Goal: Contribute content: Contribute content

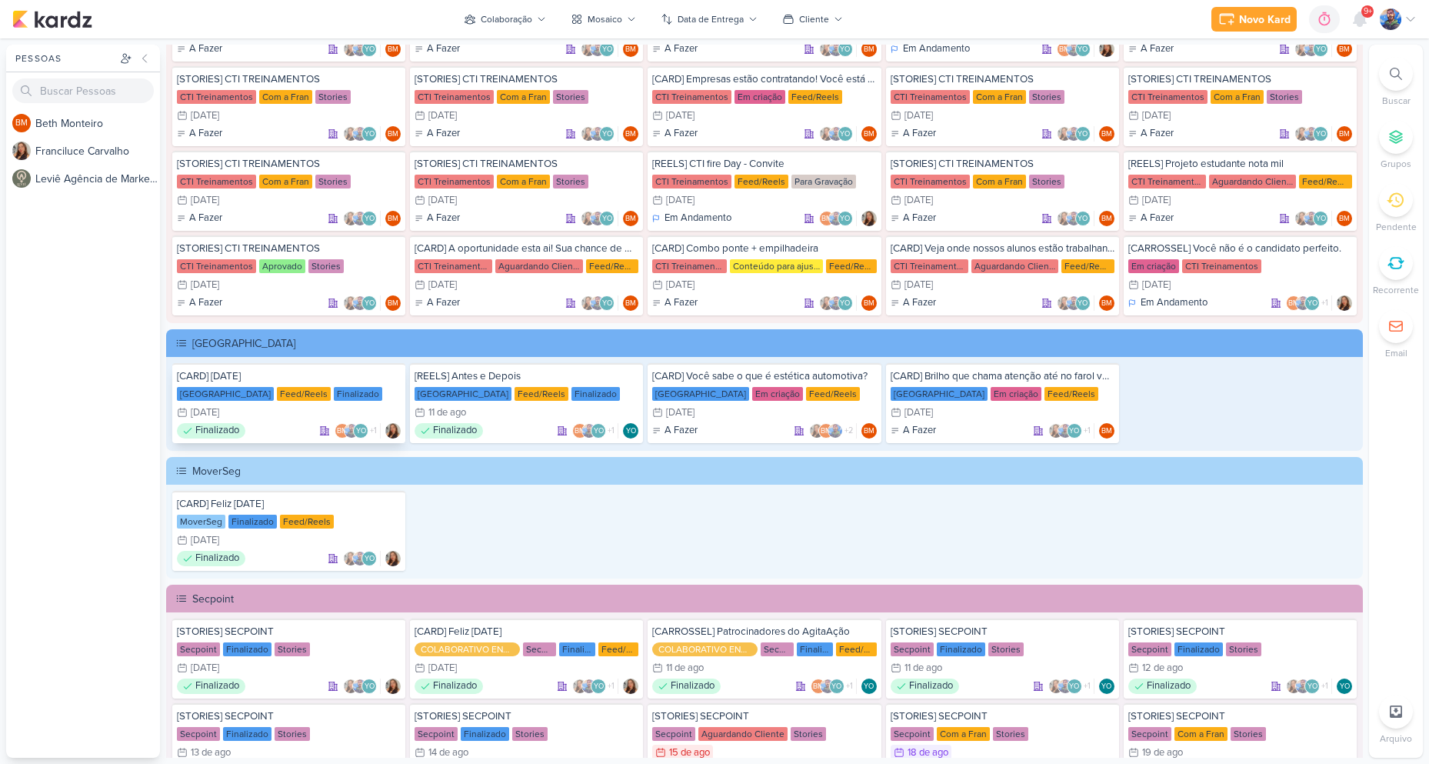
scroll to position [1923, 0]
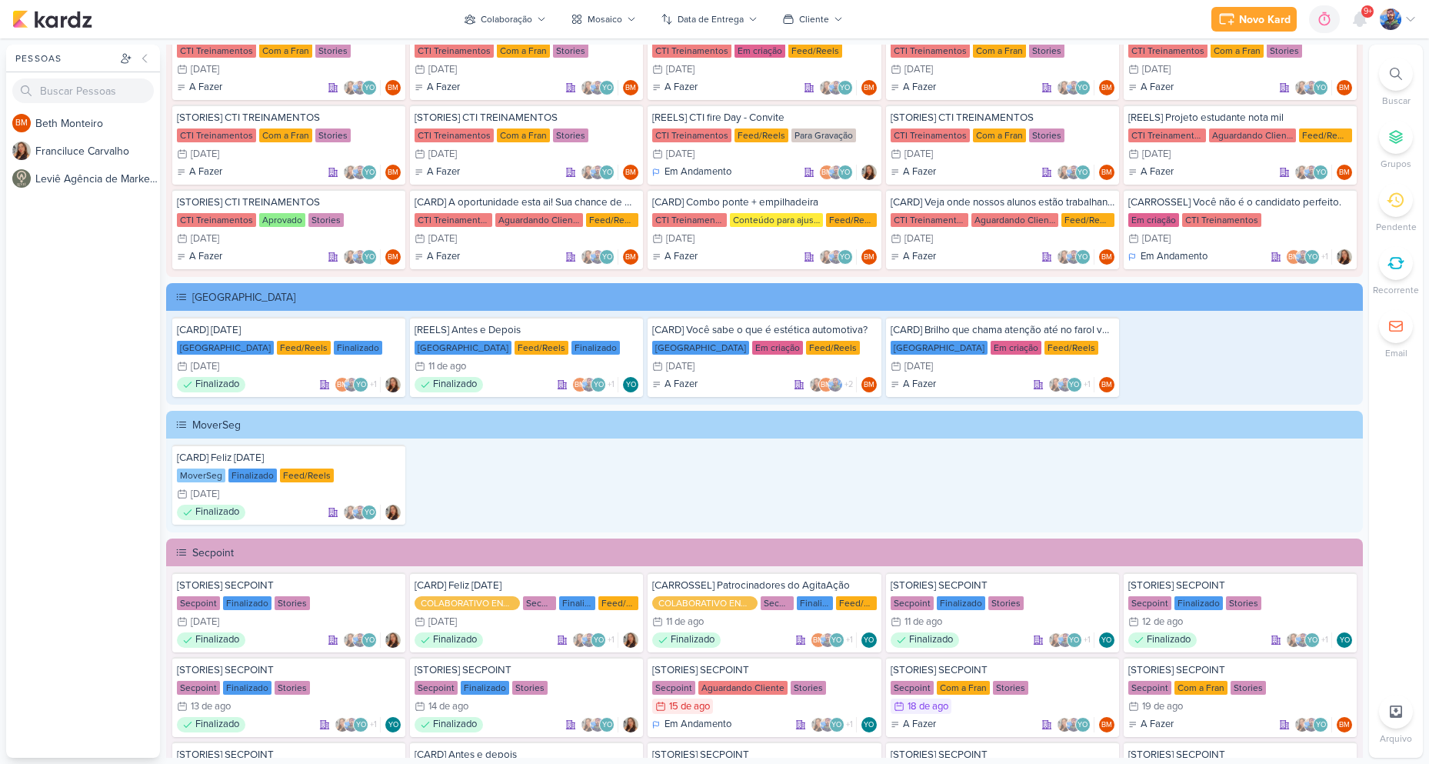
click at [883, 463] on div "[CARD] Feliz [DATE] MoverSeg Finalizado Feed/Reels 10/8 [DATE] Finalizado" at bounding box center [764, 485] width 1184 height 80
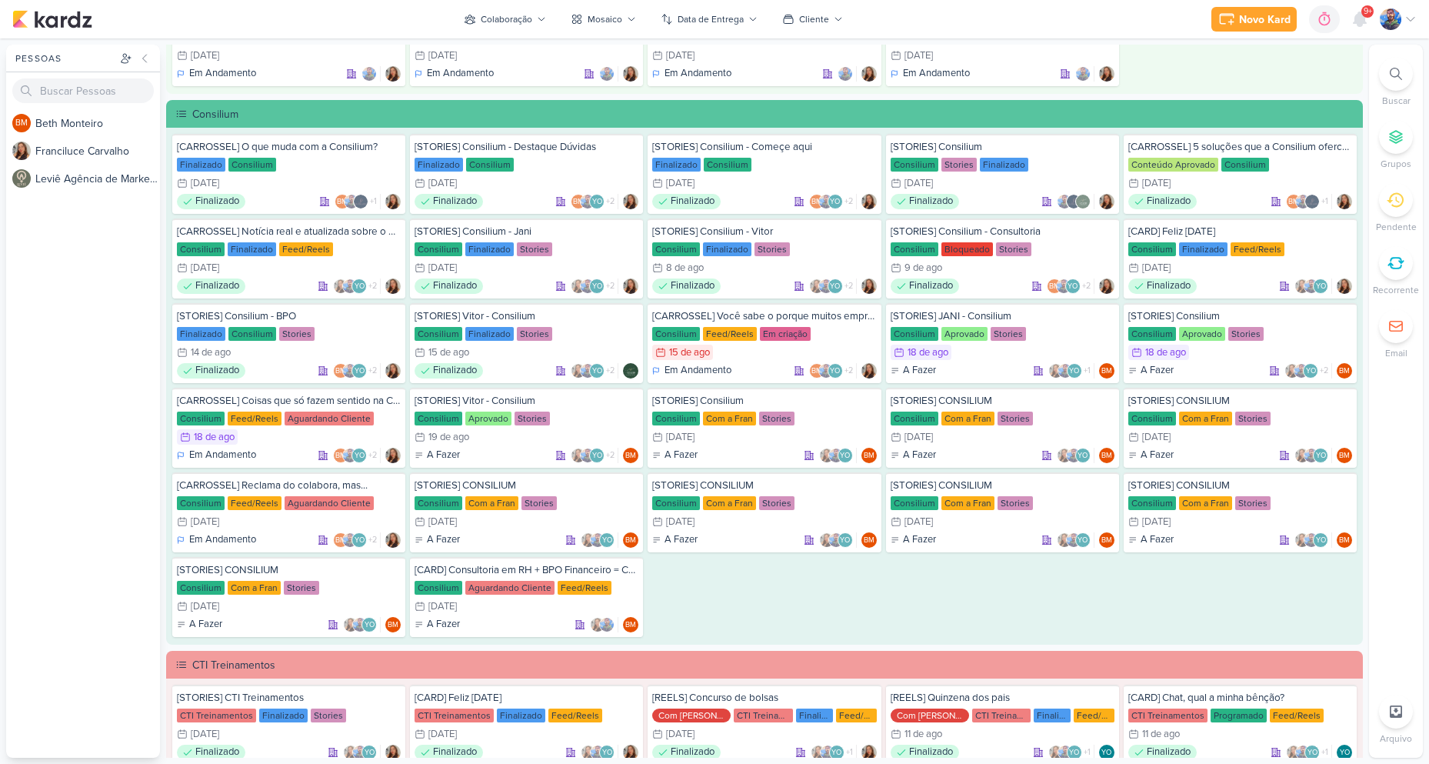
scroll to position [982, 0]
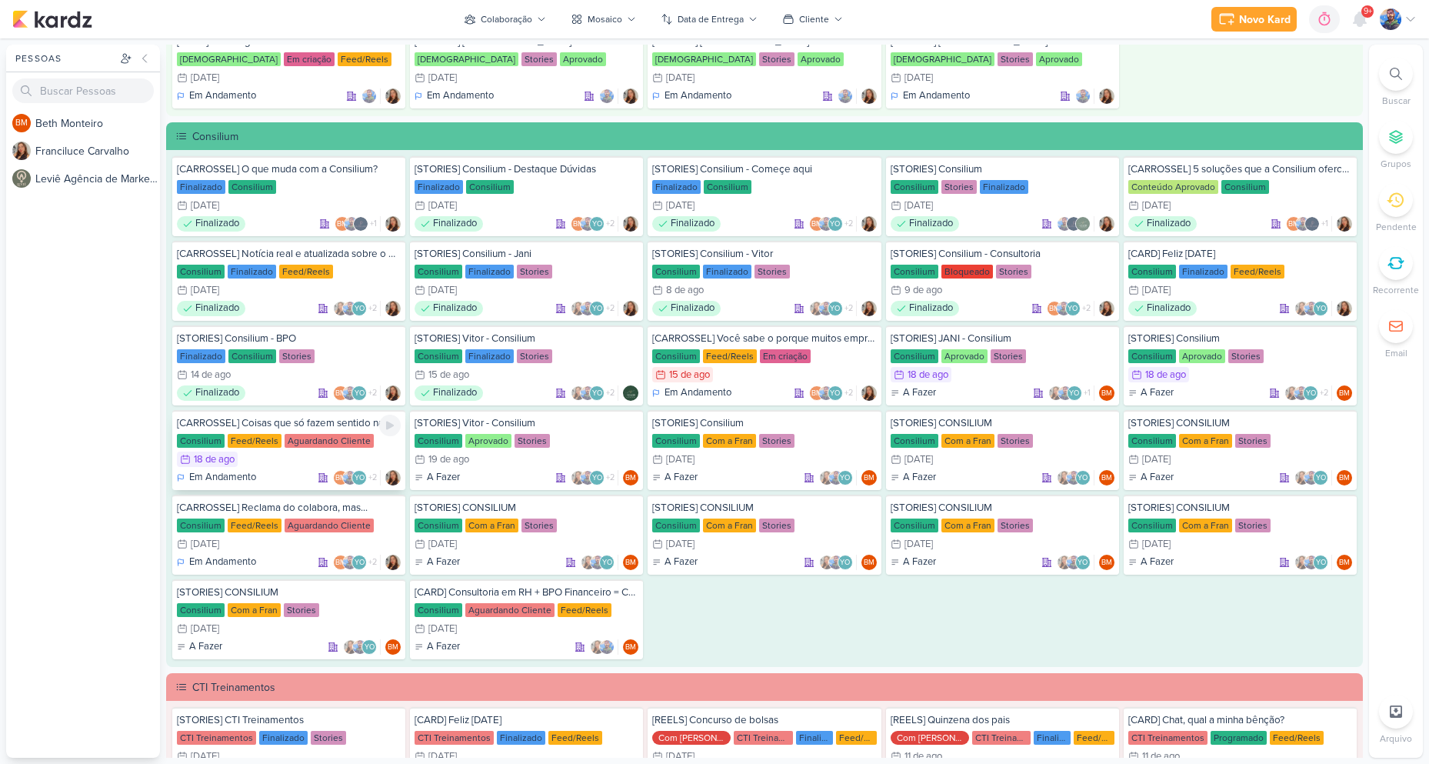
click at [235, 455] on div "18 de ago" at bounding box center [214, 460] width 41 height 10
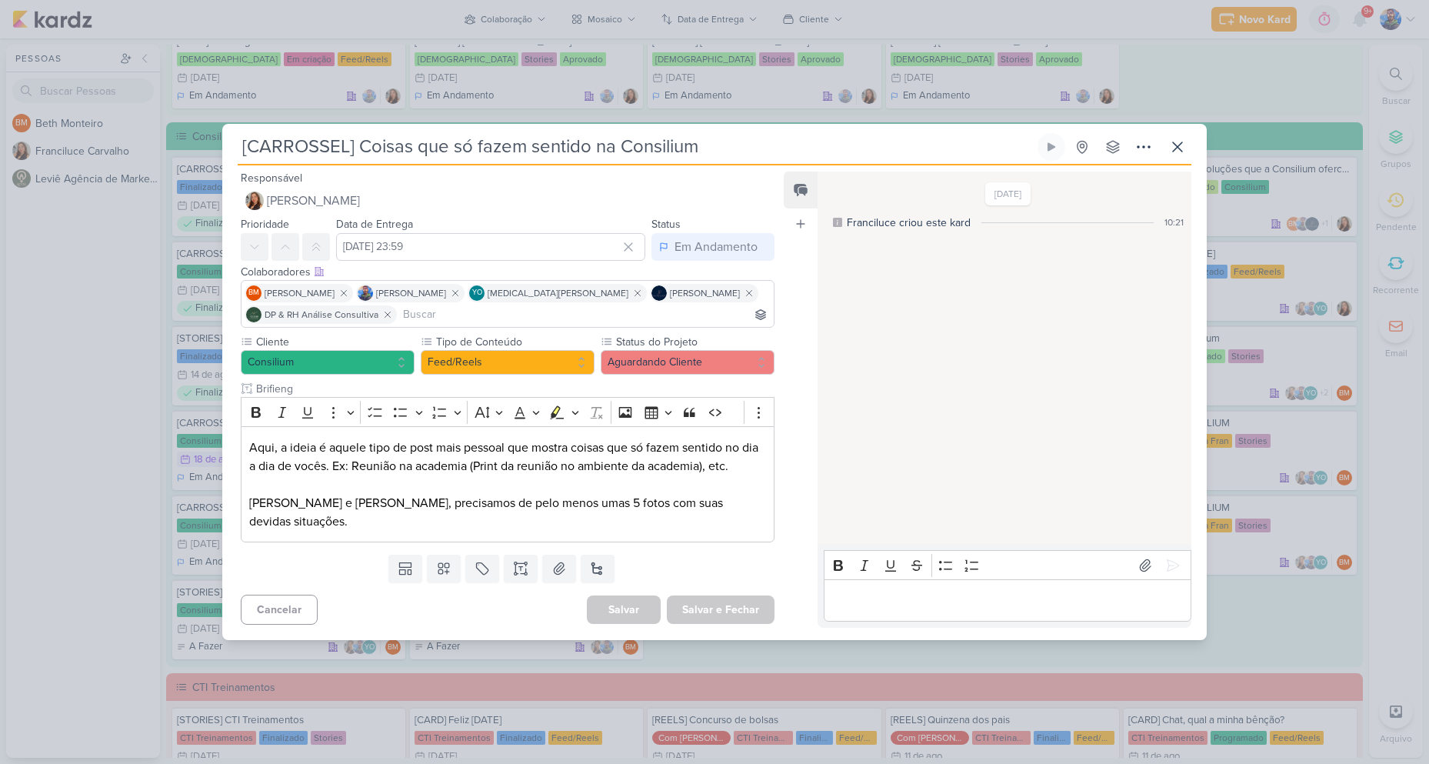
drag, startPoint x: 359, startPoint y: 151, endPoint x: 591, endPoint y: 165, distance: 232.7
click at [591, 161] on input "[CARROSSEL] Coisas que só fazem sentido na Consilium" at bounding box center [636, 147] width 797 height 28
drag, startPoint x: 598, startPoint y: 150, endPoint x: 726, endPoint y: 153, distance: 128.5
click at [726, 153] on input "[CARROSSEL] Coisas que só fazem sentido na Consilium" at bounding box center [636, 147] width 797 height 28
click at [994, 608] on div "Editor editing area: main" at bounding box center [1008, 600] width 368 height 42
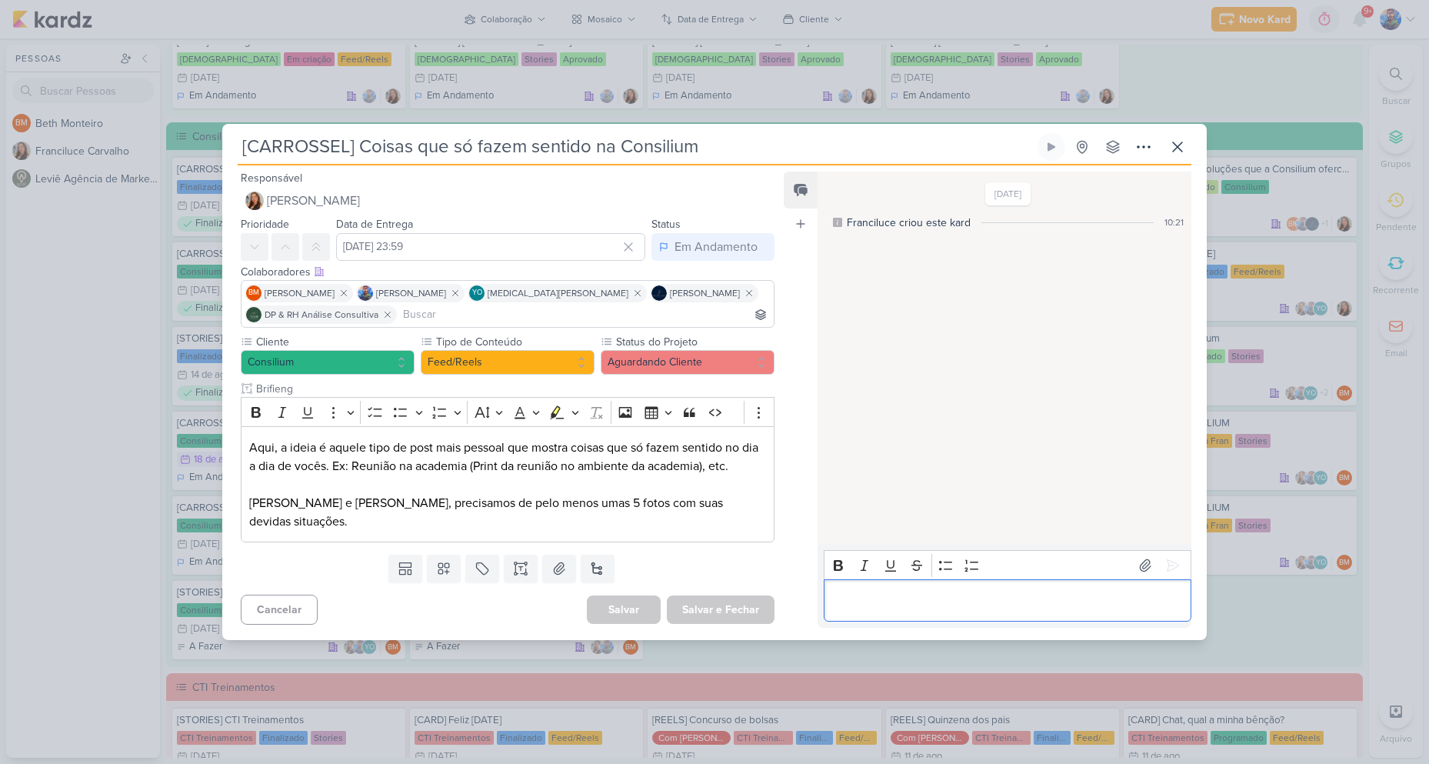
click at [951, 594] on p "Editor editing area: main" at bounding box center [1006, 600] width 351 height 18
click at [1182, 154] on icon at bounding box center [1177, 147] width 18 height 18
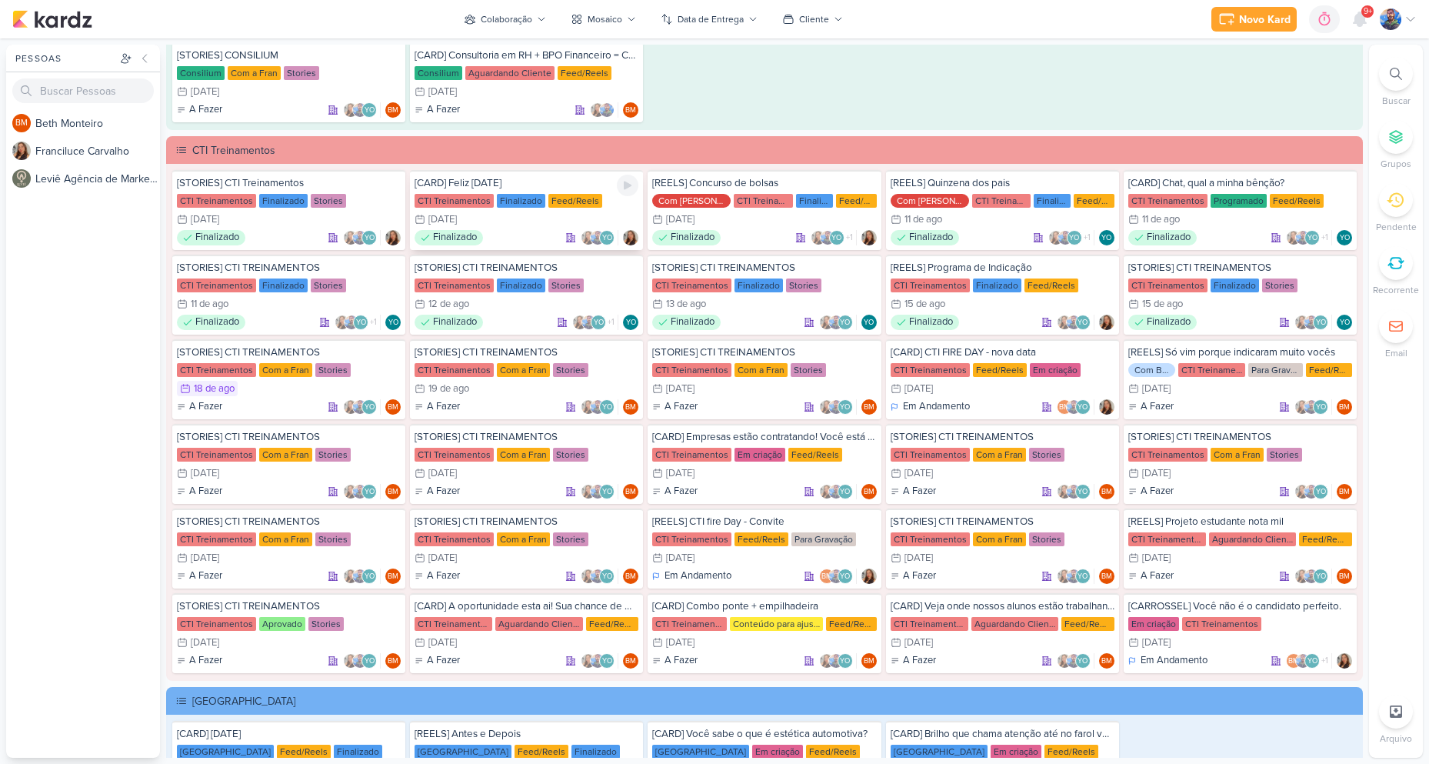
scroll to position [1521, 0]
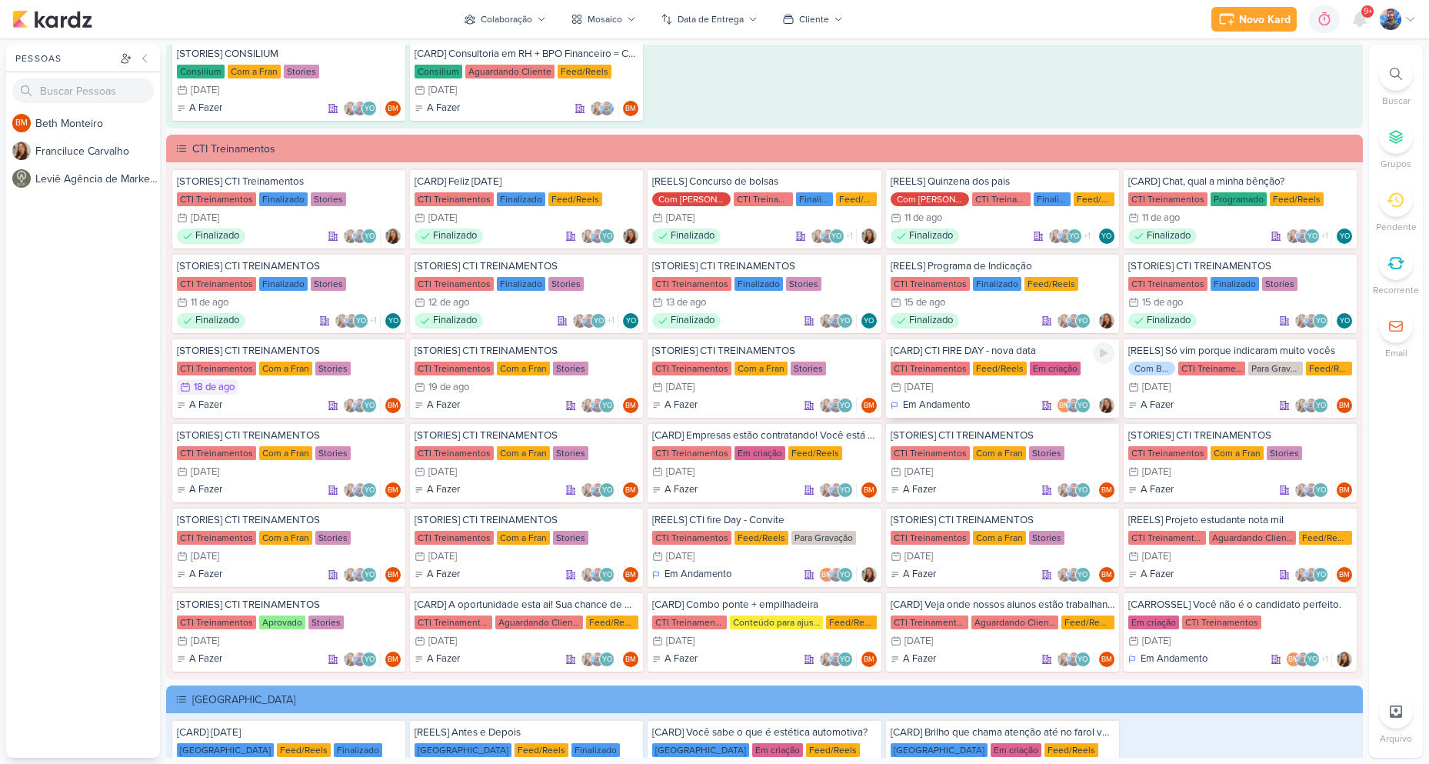
click at [975, 383] on div "20/8 [DATE]" at bounding box center [1003, 386] width 224 height 15
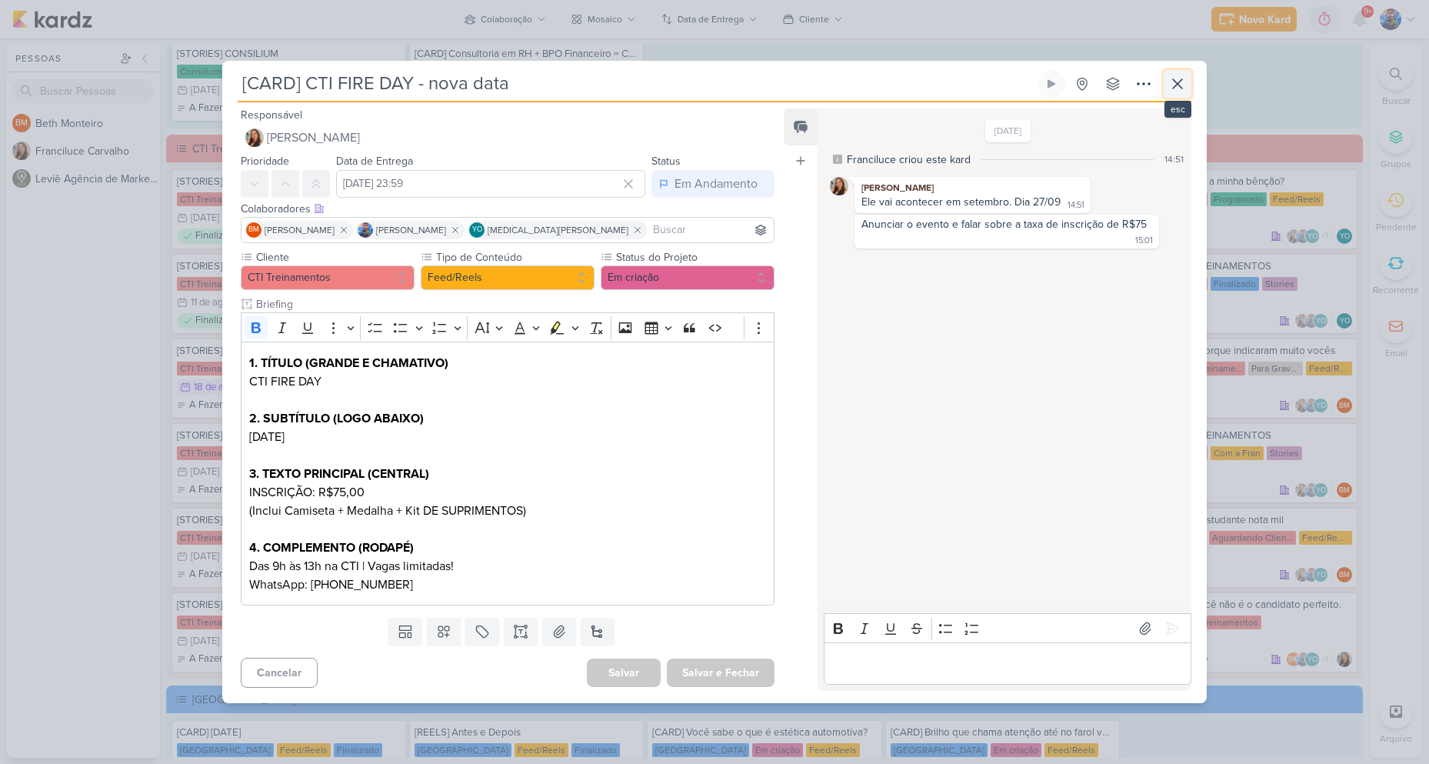
click at [1187, 82] on button at bounding box center [1178, 84] width 28 height 28
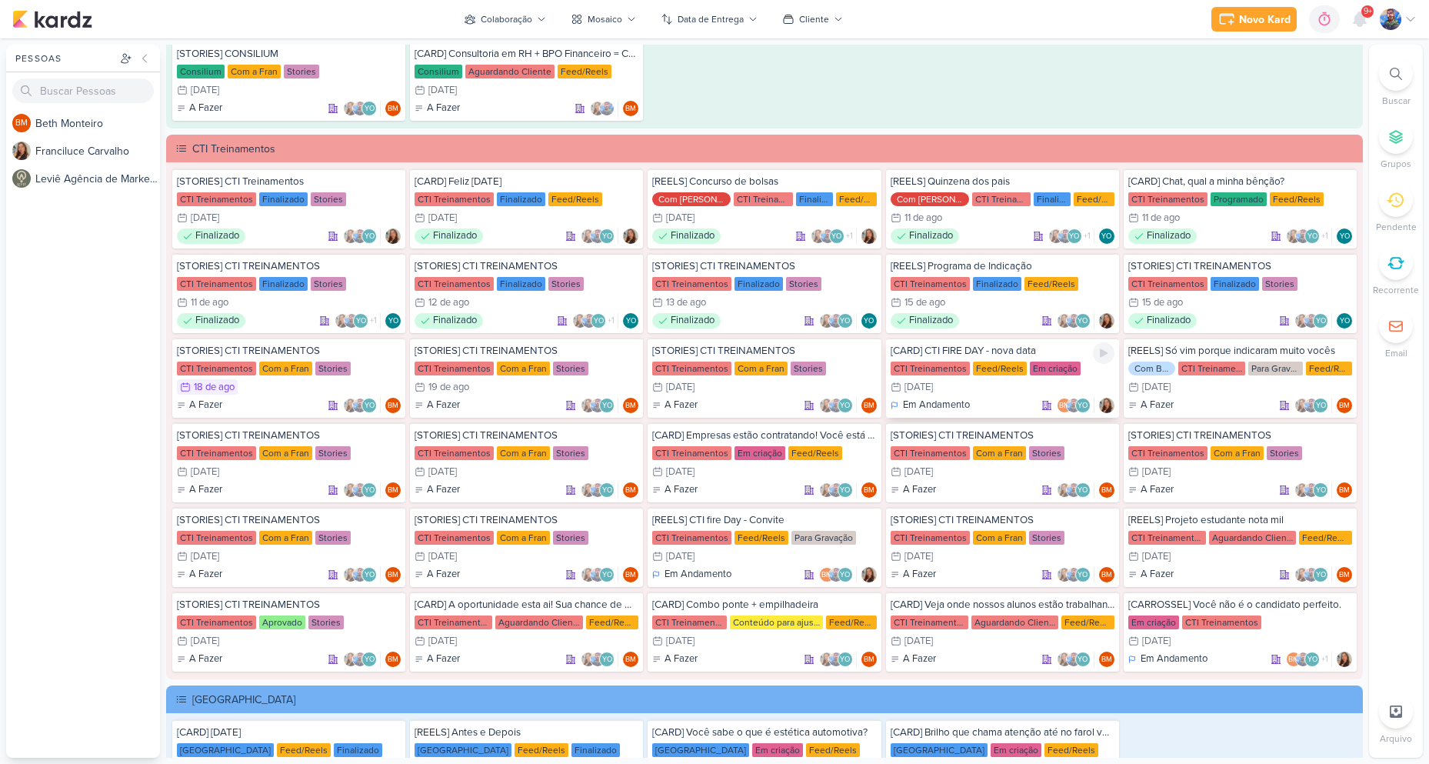
click at [952, 375] on div "CTI Treinamentos" at bounding box center [930, 368] width 79 height 14
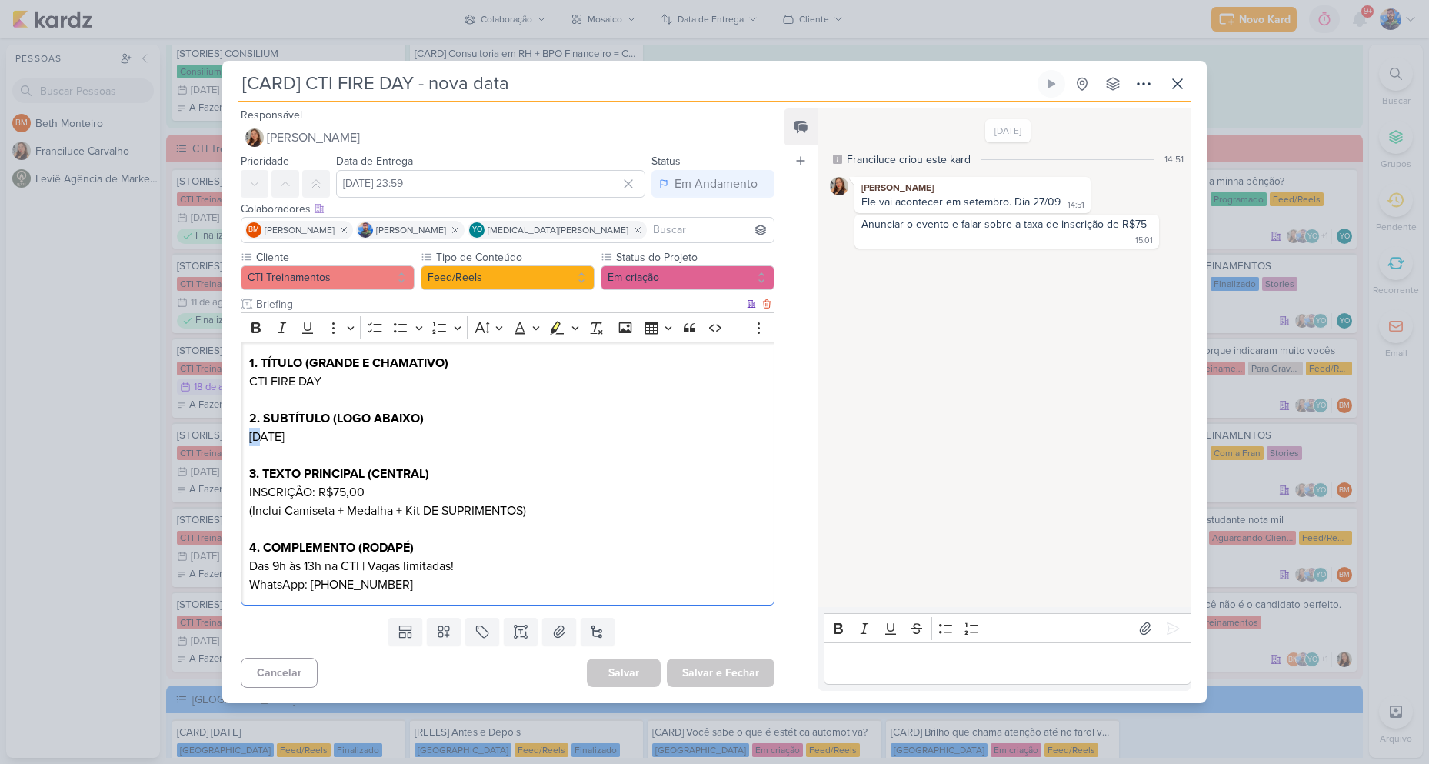
drag, startPoint x: 252, startPoint y: 440, endPoint x: 262, endPoint y: 440, distance: 10.8
click at [262, 440] on div "1. TÍTULO (GRANDE E CHAMATIVO) CTI FIRE DAY 2. SUBTÍTULO (LOGO ABAIXO) [DATE] 3…" at bounding box center [508, 473] width 534 height 264
copy p "27"
click at [458, 481] on h4 "3. TEXTO PRINCIPAL (CENTRAL)" at bounding box center [507, 474] width 517 height 18
drag, startPoint x: 249, startPoint y: 493, endPoint x: 420, endPoint y: 482, distance: 171.1
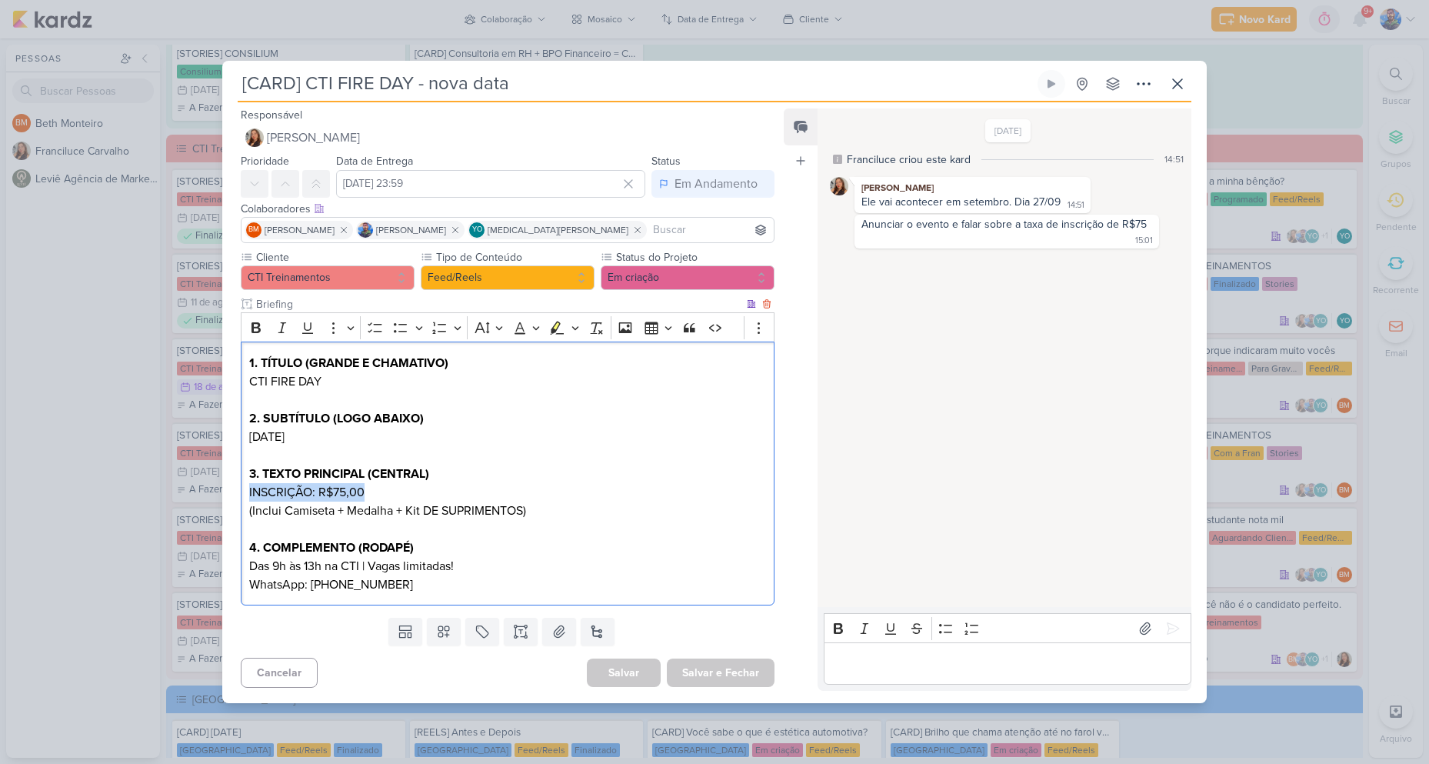
click at [405, 498] on p "INSCRIÇÃO: R$75,00 (Inclui Camiseta + Medalha + Kit DE SUPRIMENTOS)" at bounding box center [507, 501] width 517 height 37
copy p "INSCRIÇÃO: R$75,00"
click at [448, 508] on p "INSCRIÇÃO: R$75,00 (Inclui Camiseta + Medalha + Kit DE SUPRIMENTOS)" at bounding box center [507, 501] width 517 height 37
drag, startPoint x: 527, startPoint y: 512, endPoint x: 250, endPoint y: 514, distance: 276.9
click at [250, 514] on p "INSCRIÇÃO: R$75,00 (Inclui Camiseta + Medalha + Kit DE SUPRIMENTOS)" at bounding box center [507, 501] width 517 height 37
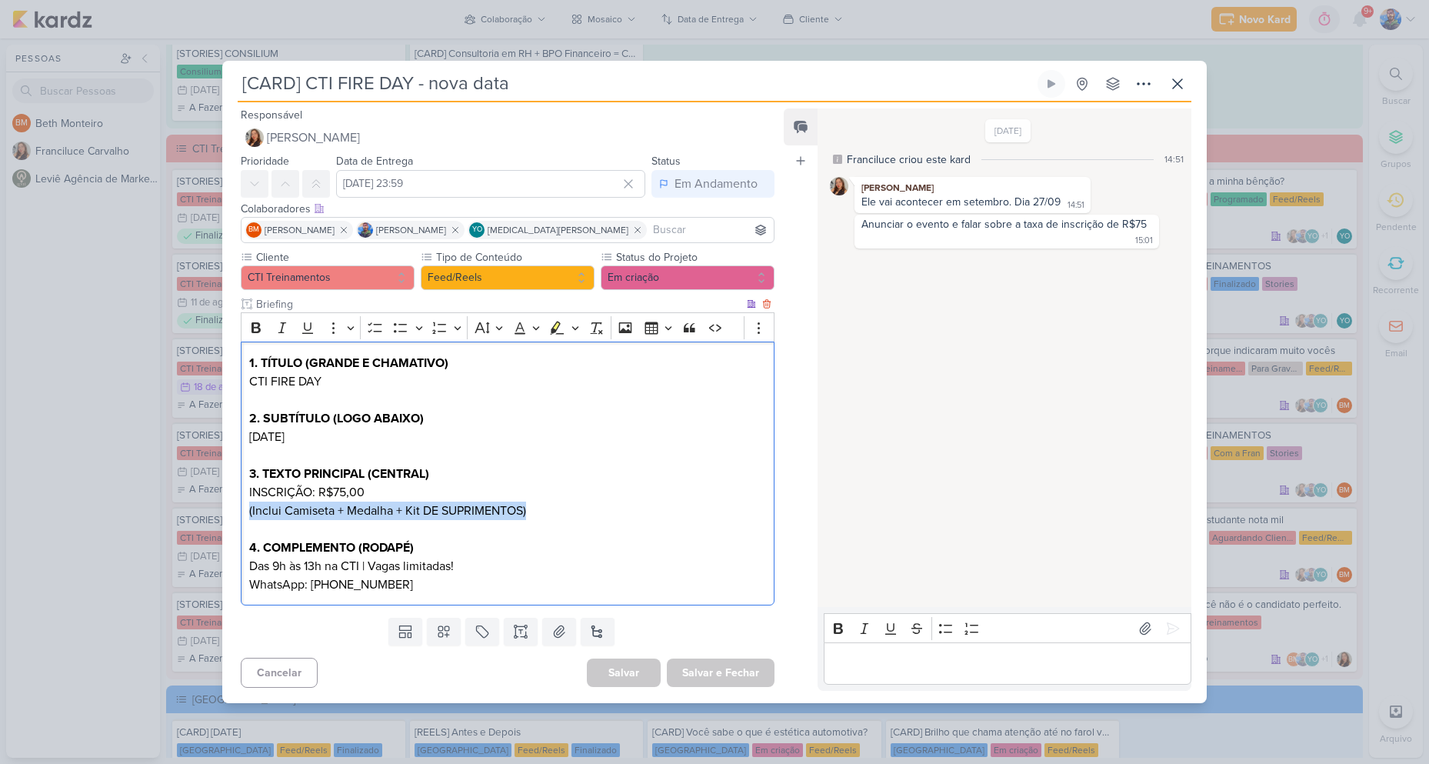
copy p "(Inclui Camiseta + Medalha + Kit DE SUPRIMENTOS)"
click at [481, 532] on h4 "Editor editing area: main" at bounding box center [507, 529] width 517 height 18
drag, startPoint x: 252, startPoint y: 567, endPoint x: 514, endPoint y: 563, distance: 262.3
click at [514, 563] on p "Das 9h às 13h na CTI | Vagas limitadas! WhatsApp: [PHONE_NUMBER]" at bounding box center [507, 575] width 517 height 37
copy p "Das 9h às 13h na CTI | Vagas limitadas!"
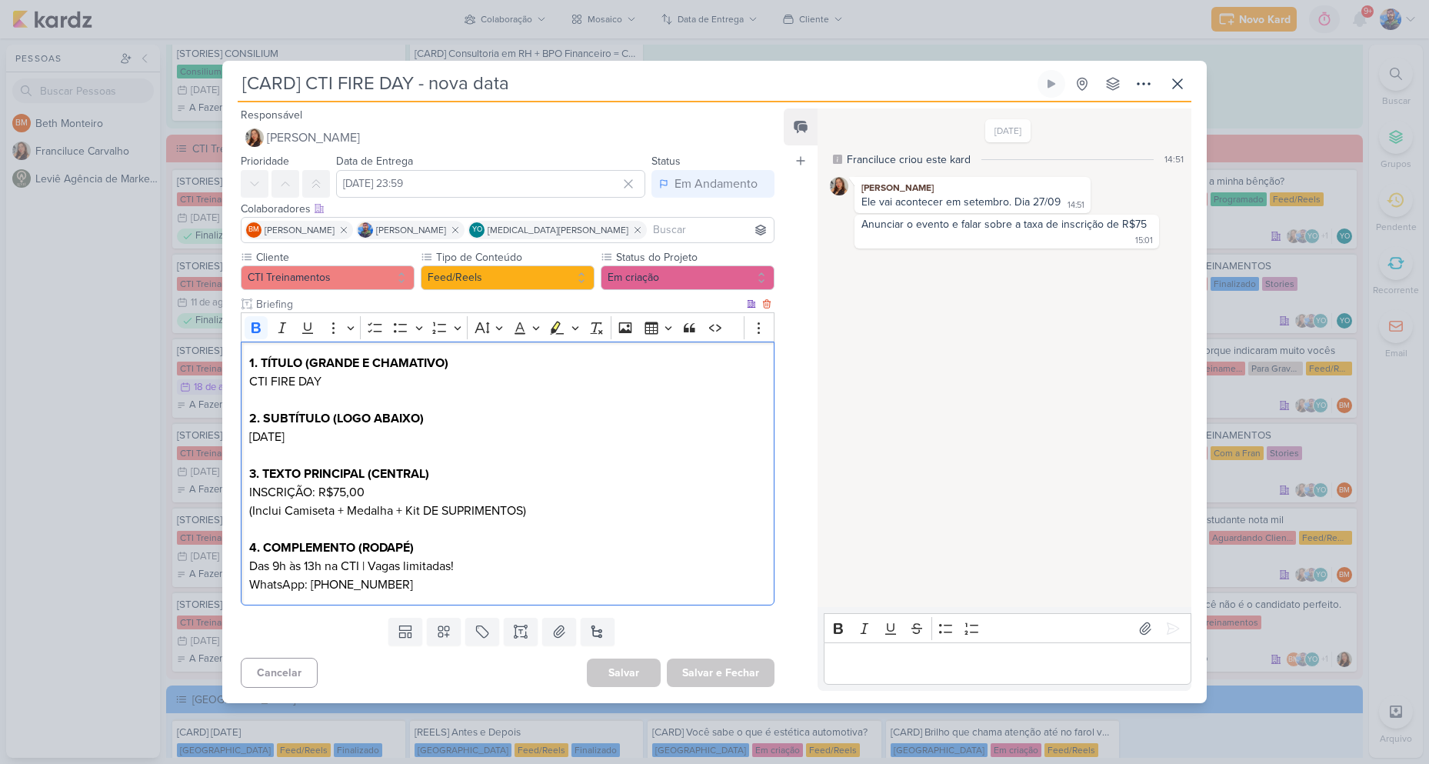
click at [564, 472] on h4 "3. TEXTO PRINCIPAL (CENTRAL)" at bounding box center [507, 474] width 517 height 18
drag, startPoint x: 250, startPoint y: 436, endPoint x: 361, endPoint y: 444, distance: 111.8
click at [361, 444] on p "[DATE]" at bounding box center [507, 437] width 517 height 18
copy p "[DATE]"
click at [457, 481] on h4 "3. TEXTO PRINCIPAL (CENTRAL)" at bounding box center [507, 474] width 517 height 18
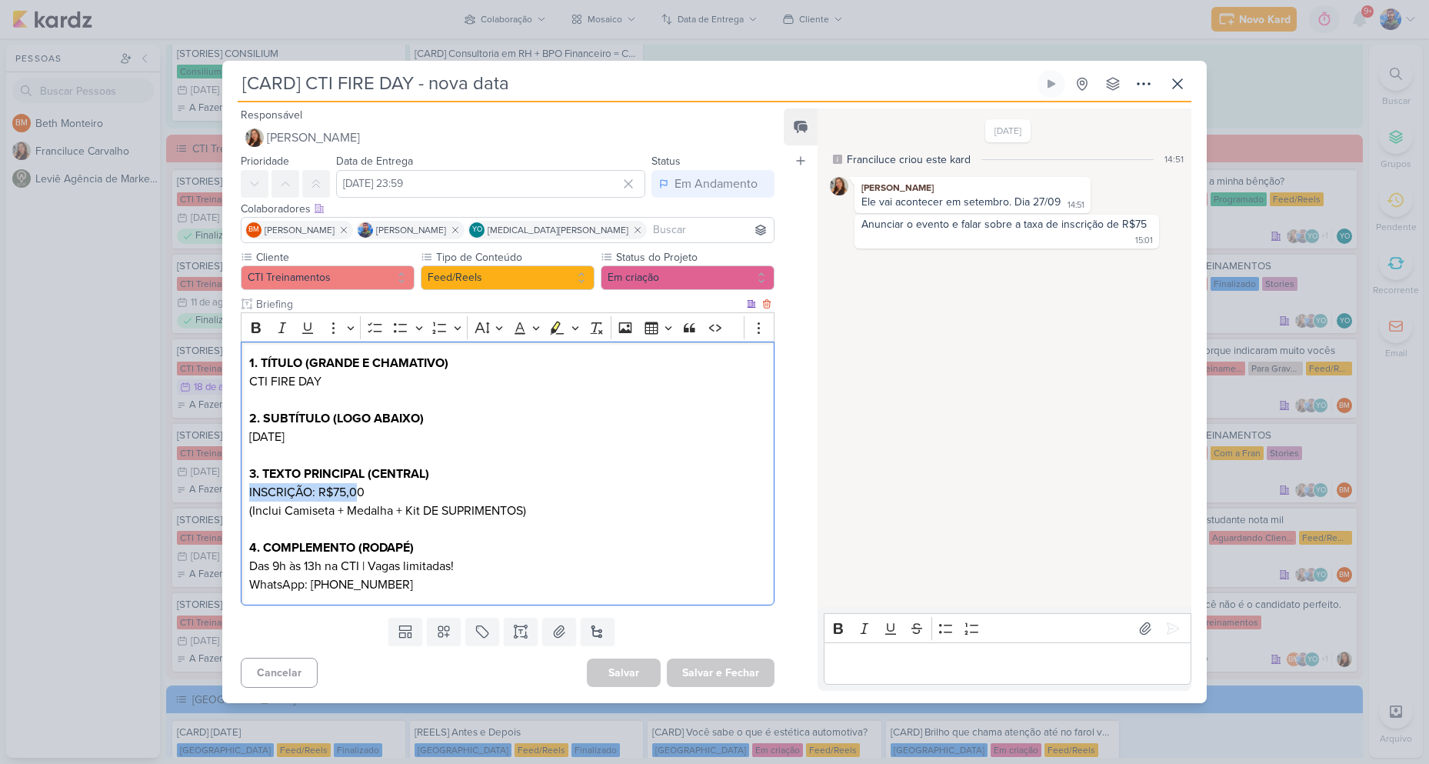
drag, startPoint x: 248, startPoint y: 487, endPoint x: 358, endPoint y: 488, distance: 110.0
click at [358, 488] on p "INSCRIÇÃO: R$75,00 (Inclui Camiseta + Medalha + Kit DE SUPRIMENTOS)" at bounding box center [507, 501] width 517 height 37
click at [445, 509] on p "INSCRIÇÃO: R$75,00 (Inclui Camiseta + Medalha + Kit DE SUPRIMENTOS)" at bounding box center [507, 501] width 517 height 37
drag, startPoint x: 252, startPoint y: 567, endPoint x: 459, endPoint y: 566, distance: 207.7
click at [459, 566] on p "Das 9h às 13h na CTI | Vagas limitadas! WhatsApp: [PHONE_NUMBER]" at bounding box center [507, 575] width 517 height 37
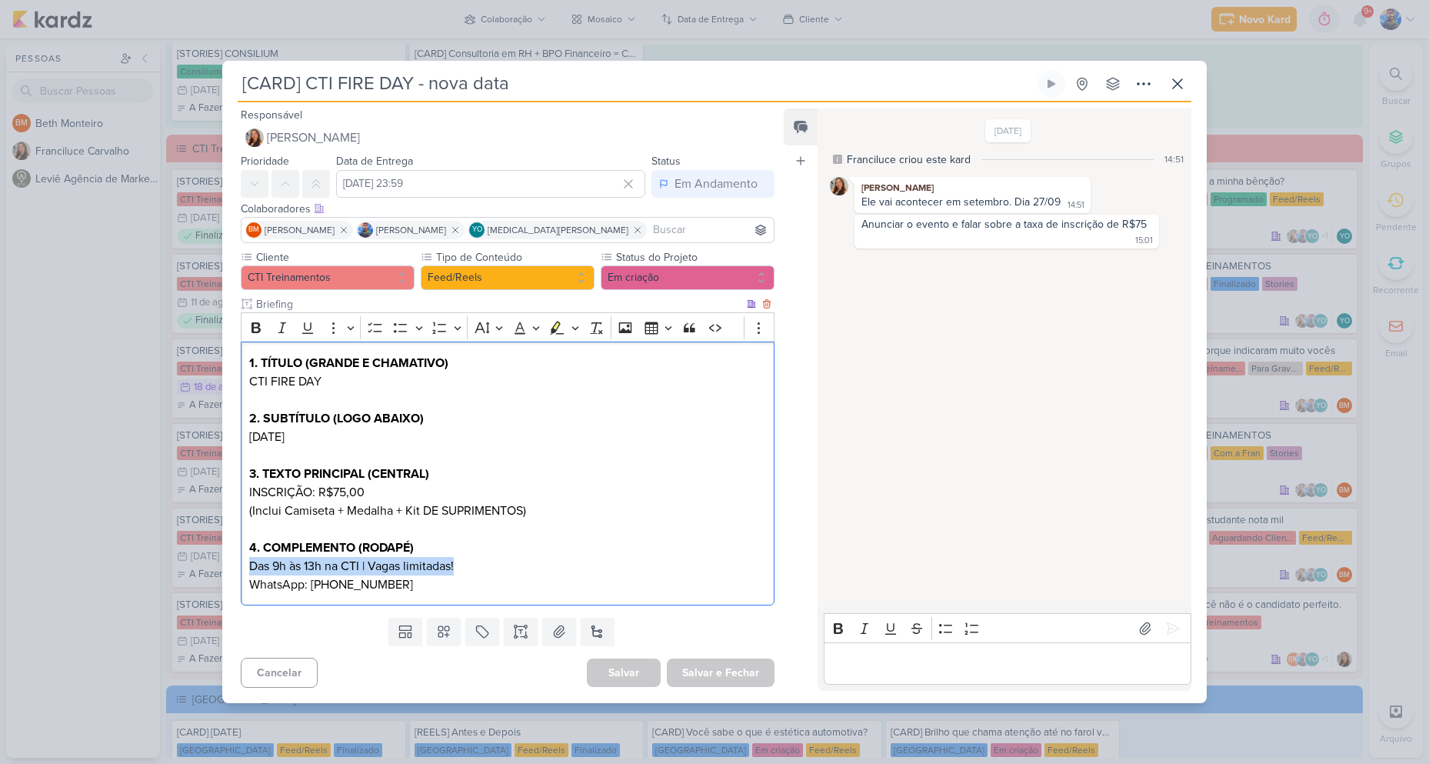
copy p "Das 9h às 13h na CTI | Vagas limitadas!"
drag, startPoint x: 398, startPoint y: 586, endPoint x: 249, endPoint y: 588, distance: 148.5
click at [249, 588] on p "Das 9h às 13h na CTI | Vagas limitadas! WhatsApp: [PHONE_NUMBER]" at bounding box center [507, 575] width 517 height 37
copy p "WhatsApp: [PHONE_NUMBER]"
click at [551, 625] on icon at bounding box center [558, 631] width 15 height 15
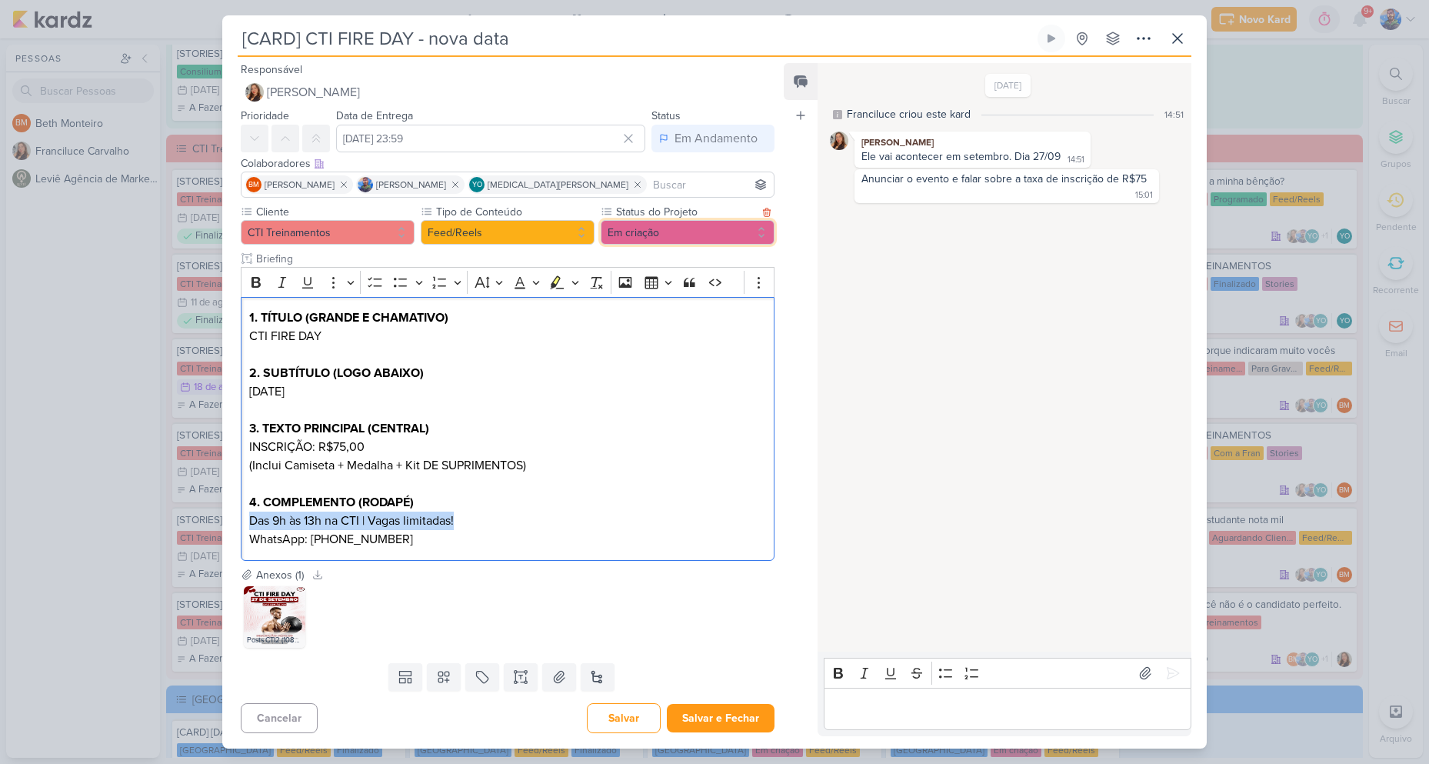
click at [668, 231] on button "Em criação" at bounding box center [688, 232] width 174 height 25
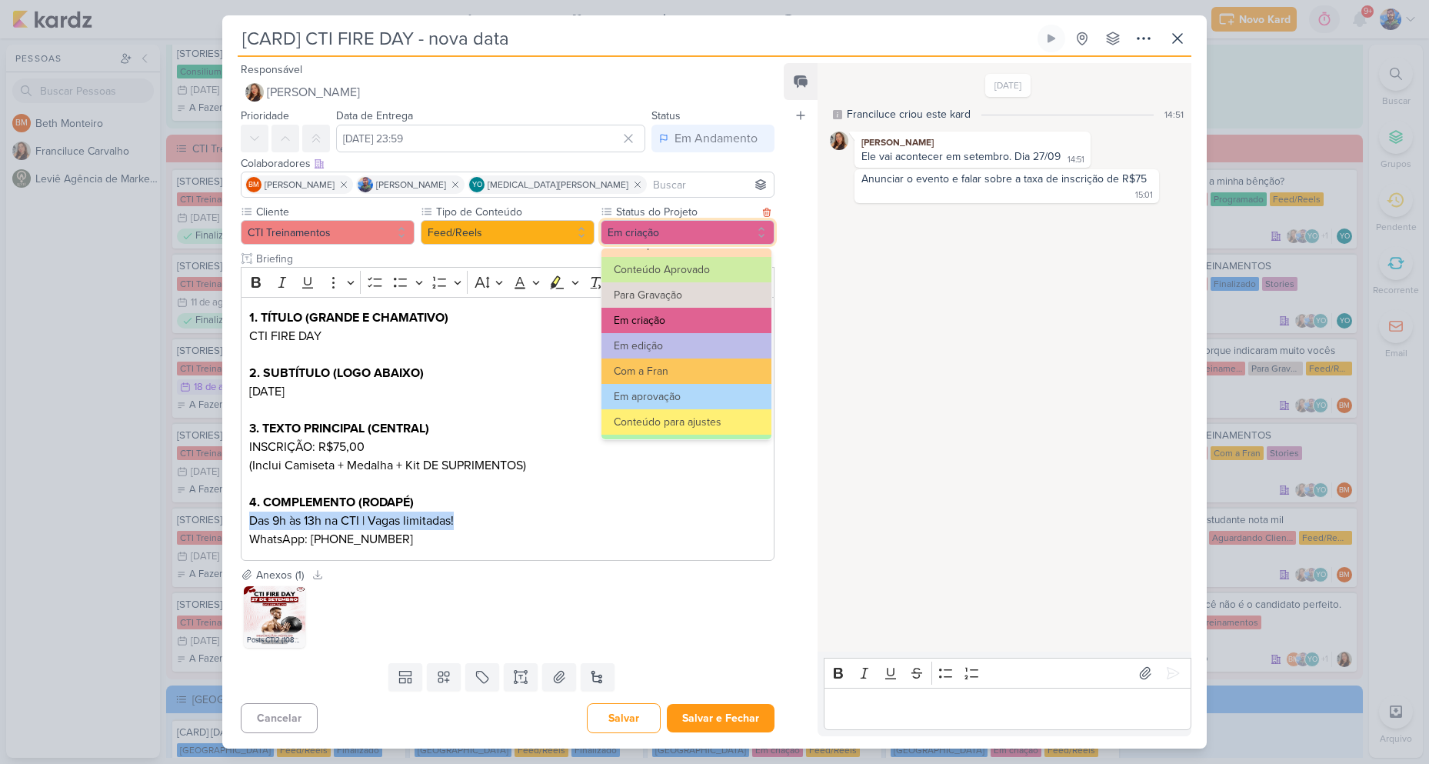
scroll to position [77, 0]
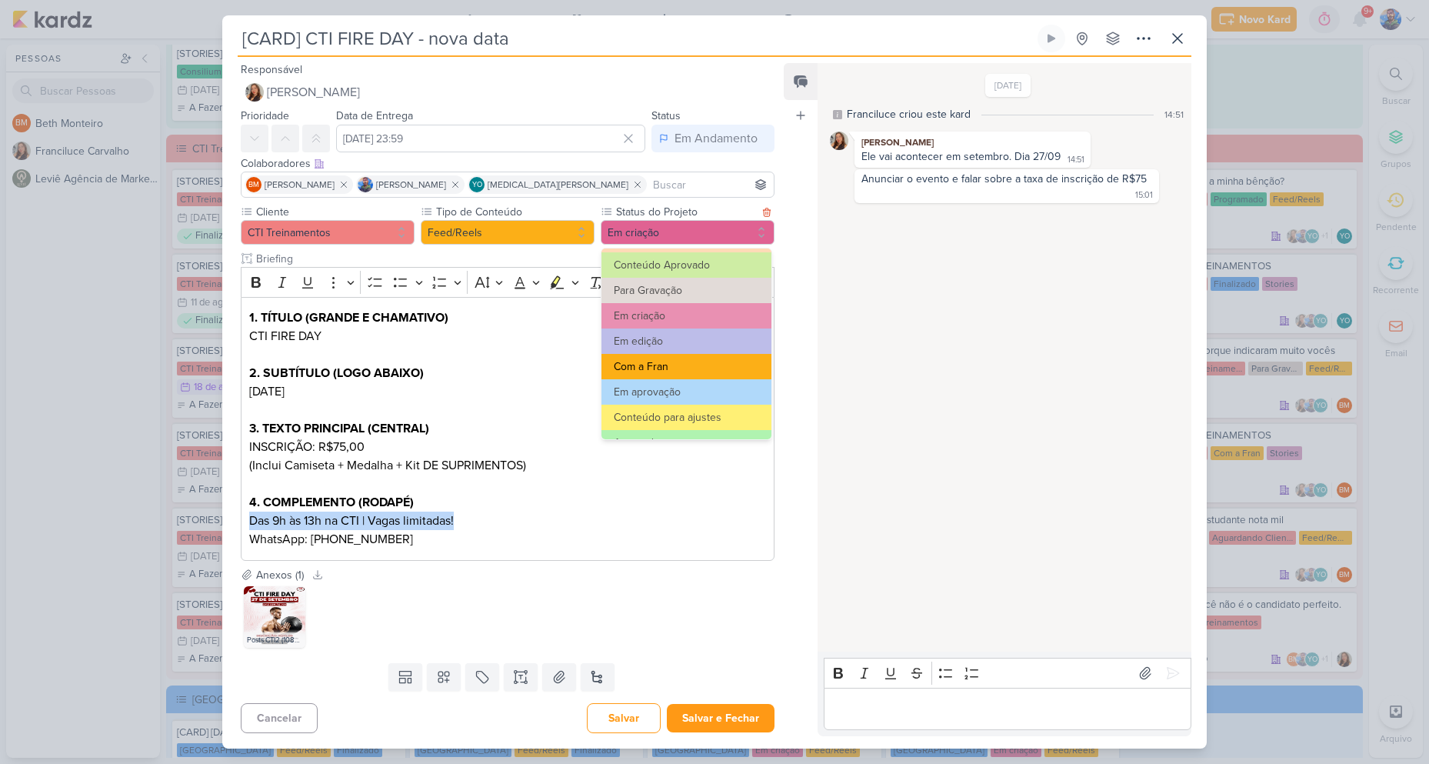
click at [673, 373] on button "Com a Fran" at bounding box center [686, 366] width 170 height 25
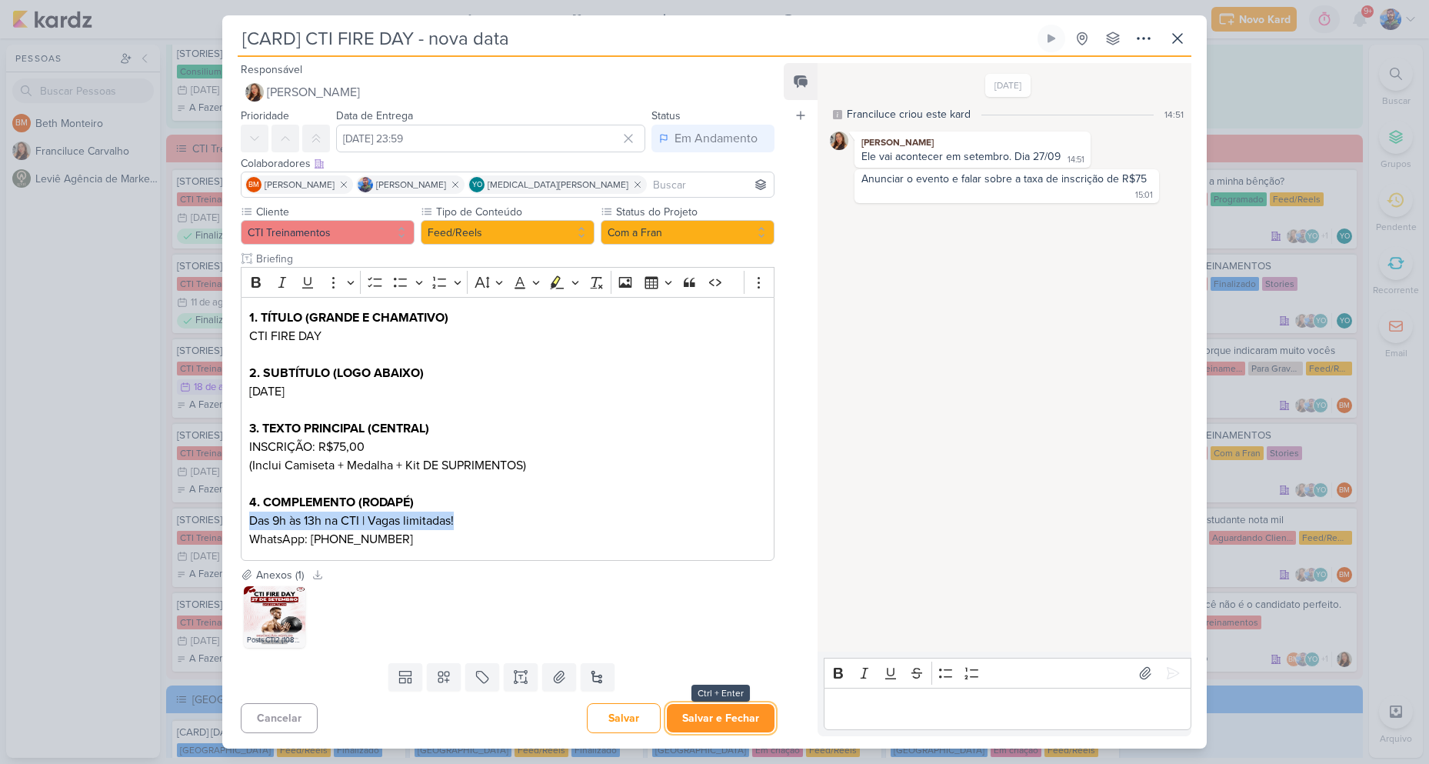
click at [703, 727] on button "Salvar e Fechar" at bounding box center [721, 718] width 108 height 28
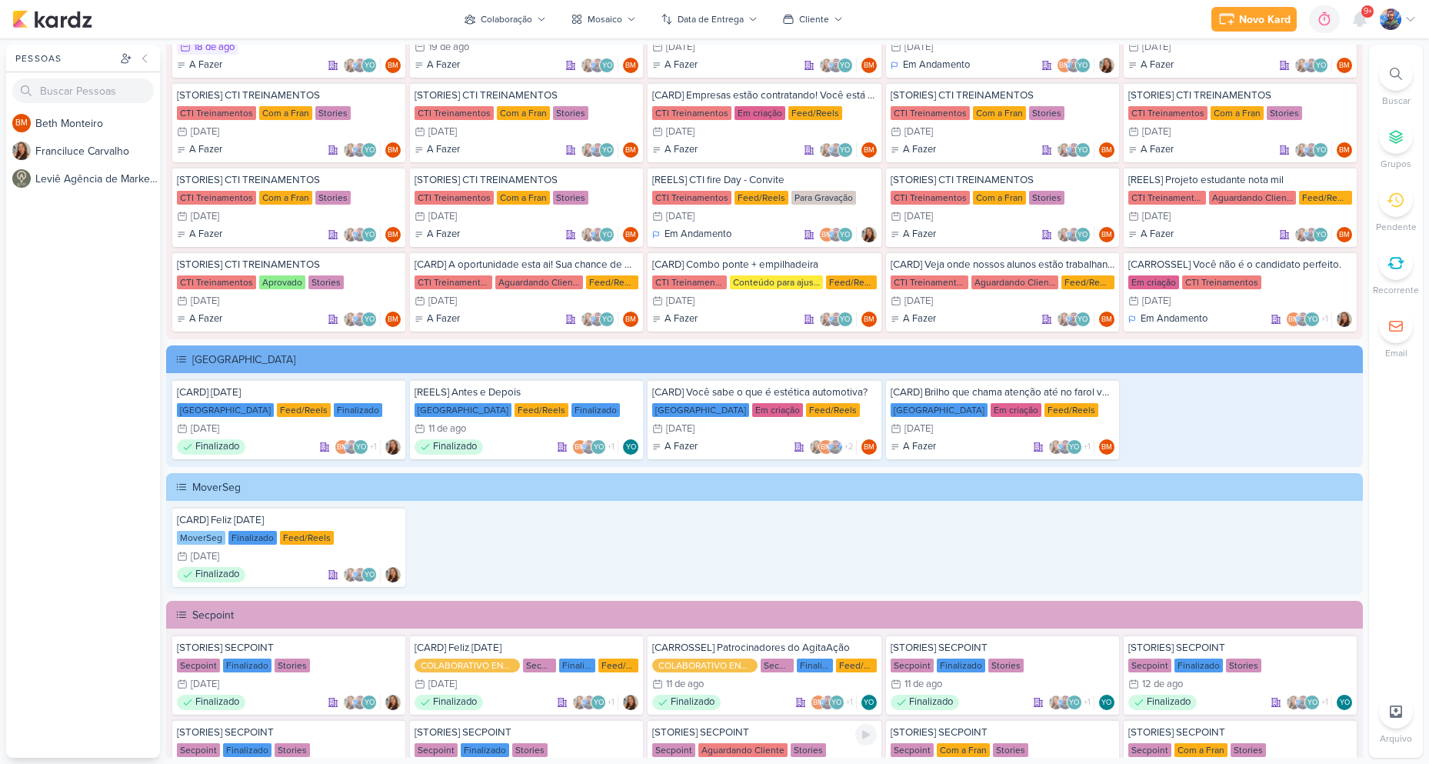
scroll to position [1828, 0]
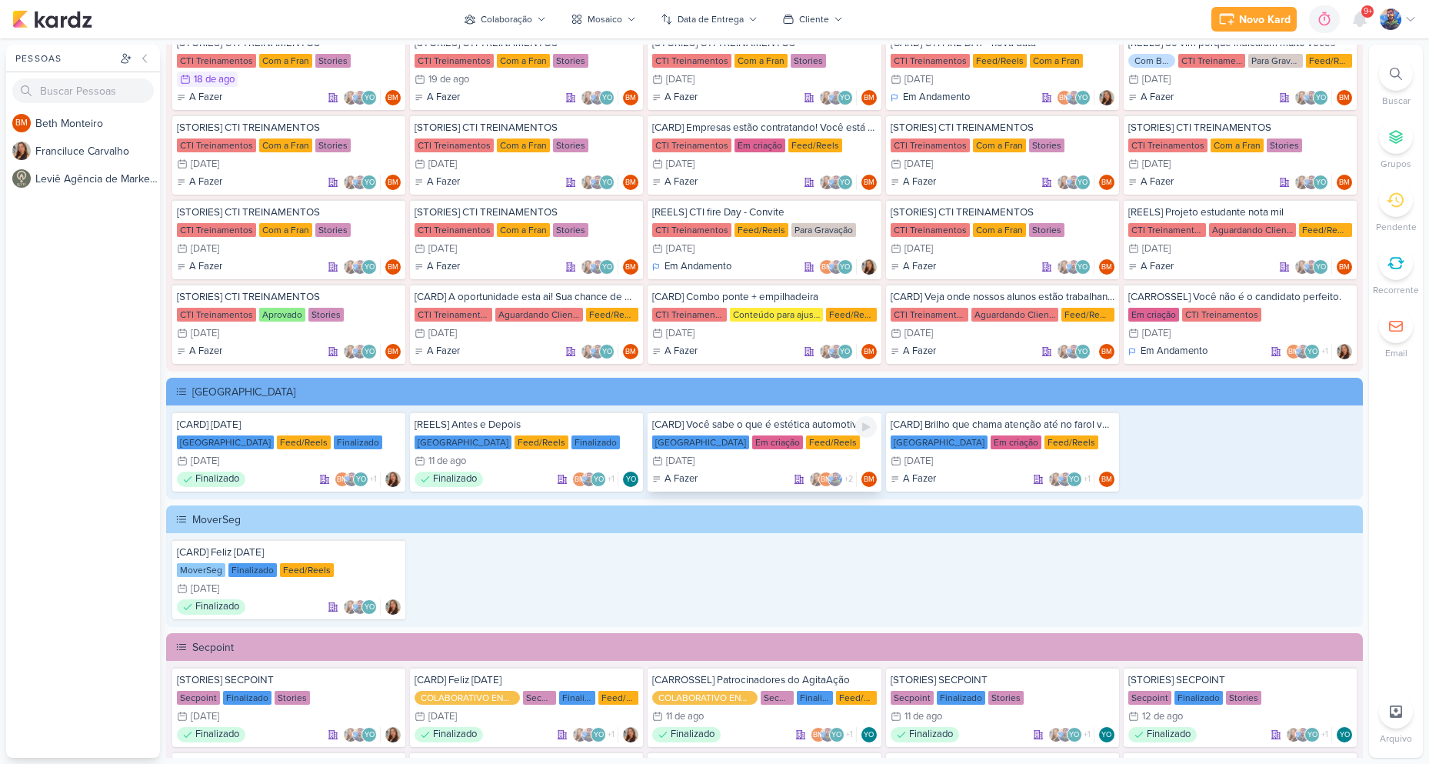
click at [768, 449] on div "[GEOGRAPHIC_DATA] Em criação Feed/Reels" at bounding box center [764, 442] width 224 height 15
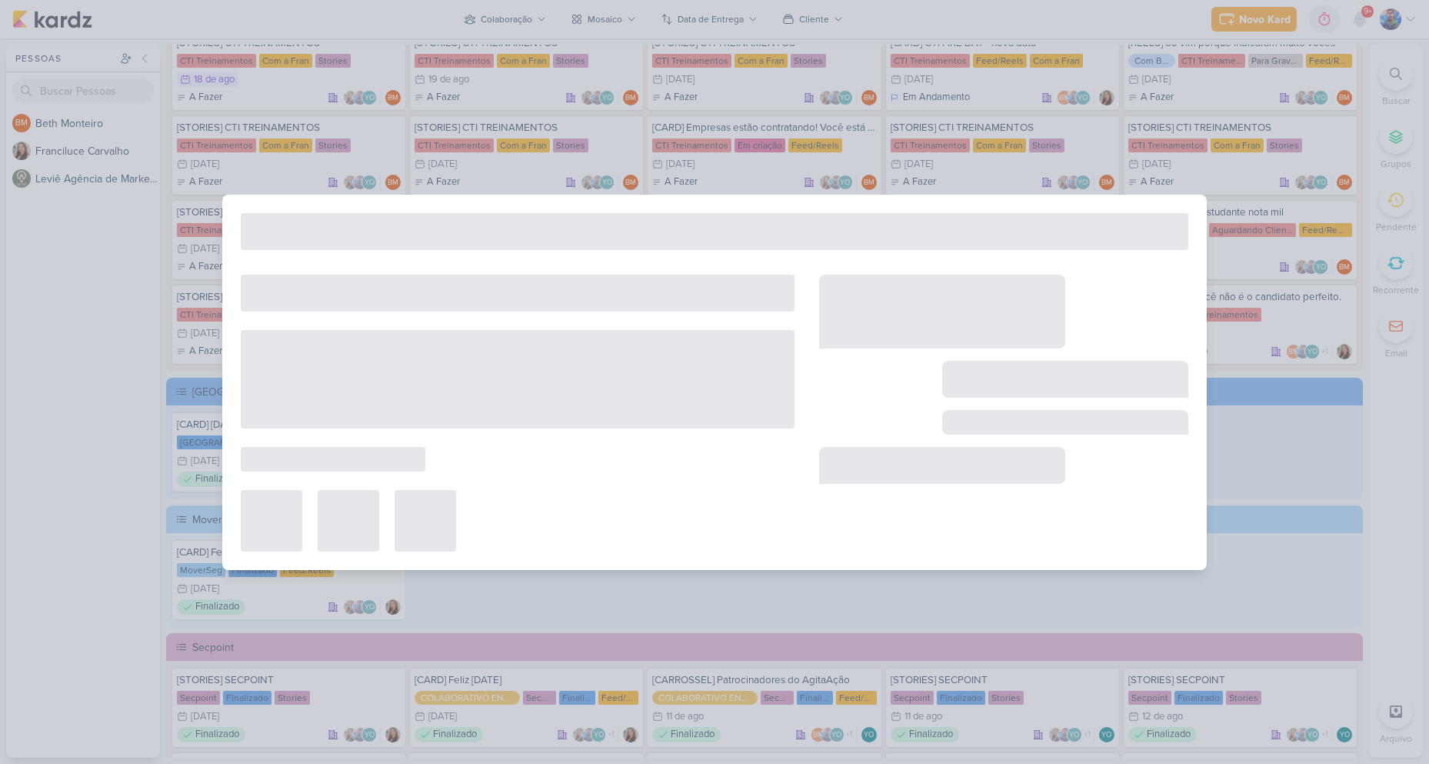
type input "[CARD] Você sabe o que é estética automotiva?"
type input "[DATE] 23:59"
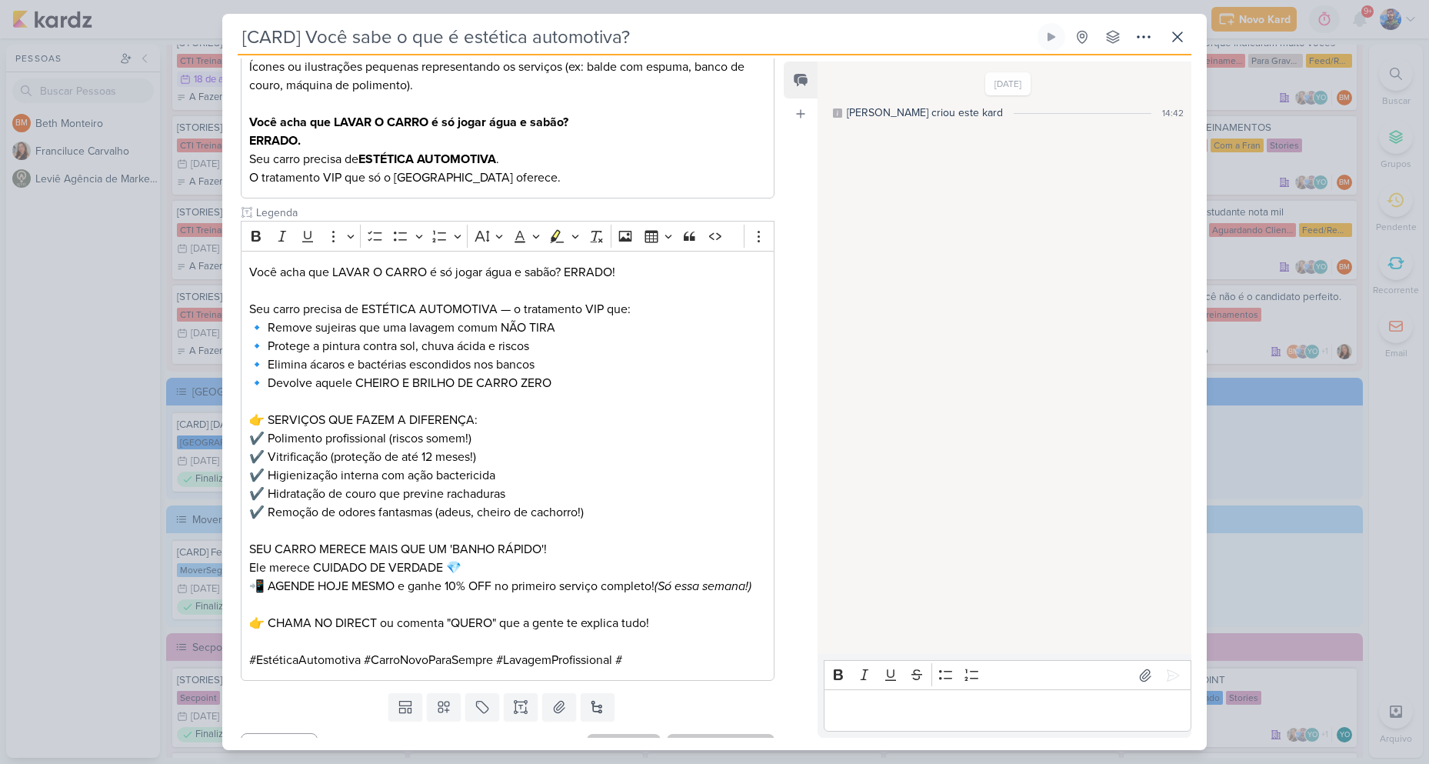
scroll to position [0, 0]
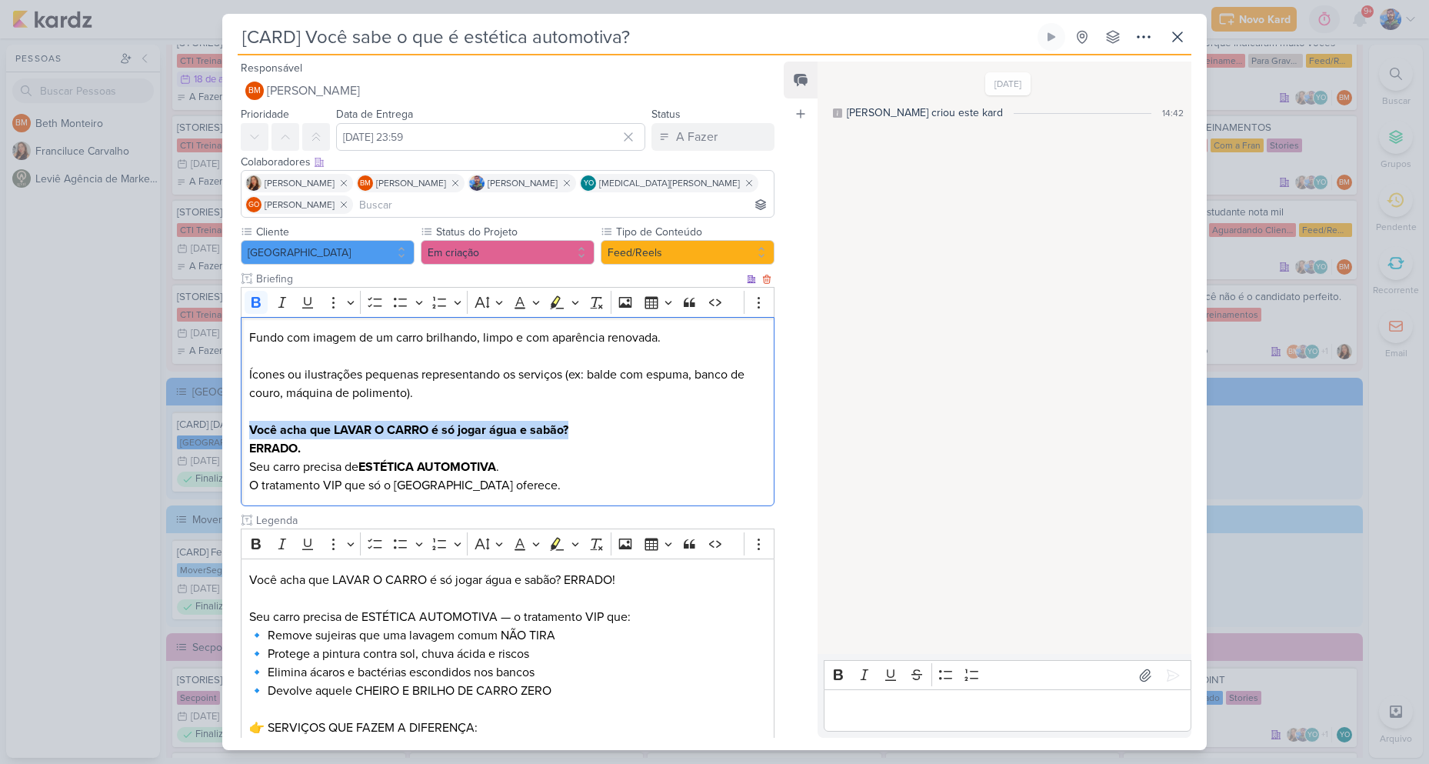
drag, startPoint x: 252, startPoint y: 425, endPoint x: 576, endPoint y: 435, distance: 324.7
click at [576, 435] on p "Você acha que LAVAR O CARRO é só jogar água e sabão?" at bounding box center [507, 430] width 517 height 18
copy strong "Você acha que LAVAR O CARRO é só jogar água e sabão?"
click at [485, 421] on p "Você acha que LAVAR O CARRO é só jogar água e sabão?" at bounding box center [507, 430] width 517 height 18
drag, startPoint x: 247, startPoint y: 427, endPoint x: 433, endPoint y: 431, distance: 186.2
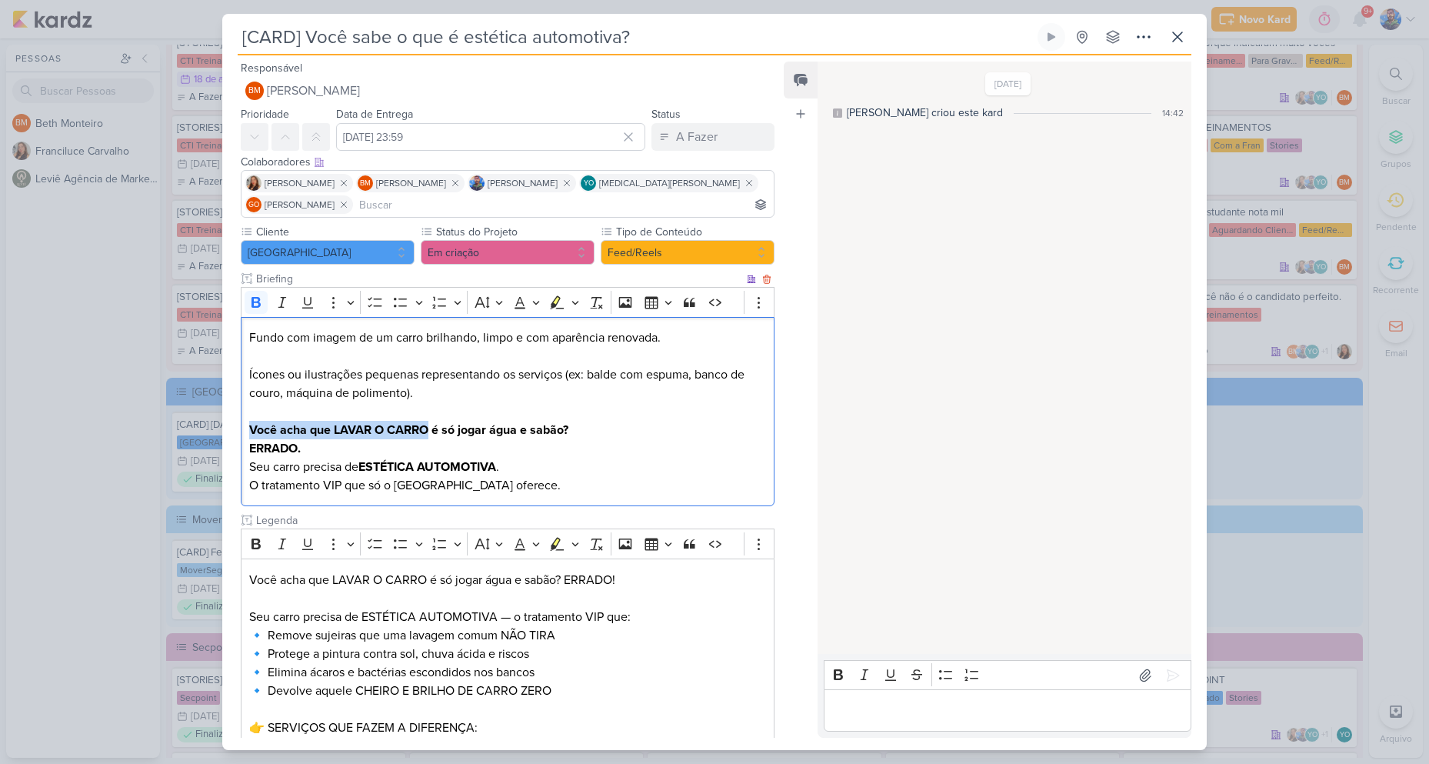
click at [428, 435] on div "Fundo com imagem de um carro brilhando, limpo e com aparência renovada. Ícones …" at bounding box center [508, 412] width 534 height 190
copy strong "Você acha que LAVAR O CARRO"
drag, startPoint x: 463, startPoint y: 411, endPoint x: 435, endPoint y: 422, distance: 30.4
click at [462, 411] on p "Editor editing area: main" at bounding box center [507, 411] width 517 height 18
drag, startPoint x: 432, startPoint y: 426, endPoint x: 569, endPoint y: 435, distance: 137.2
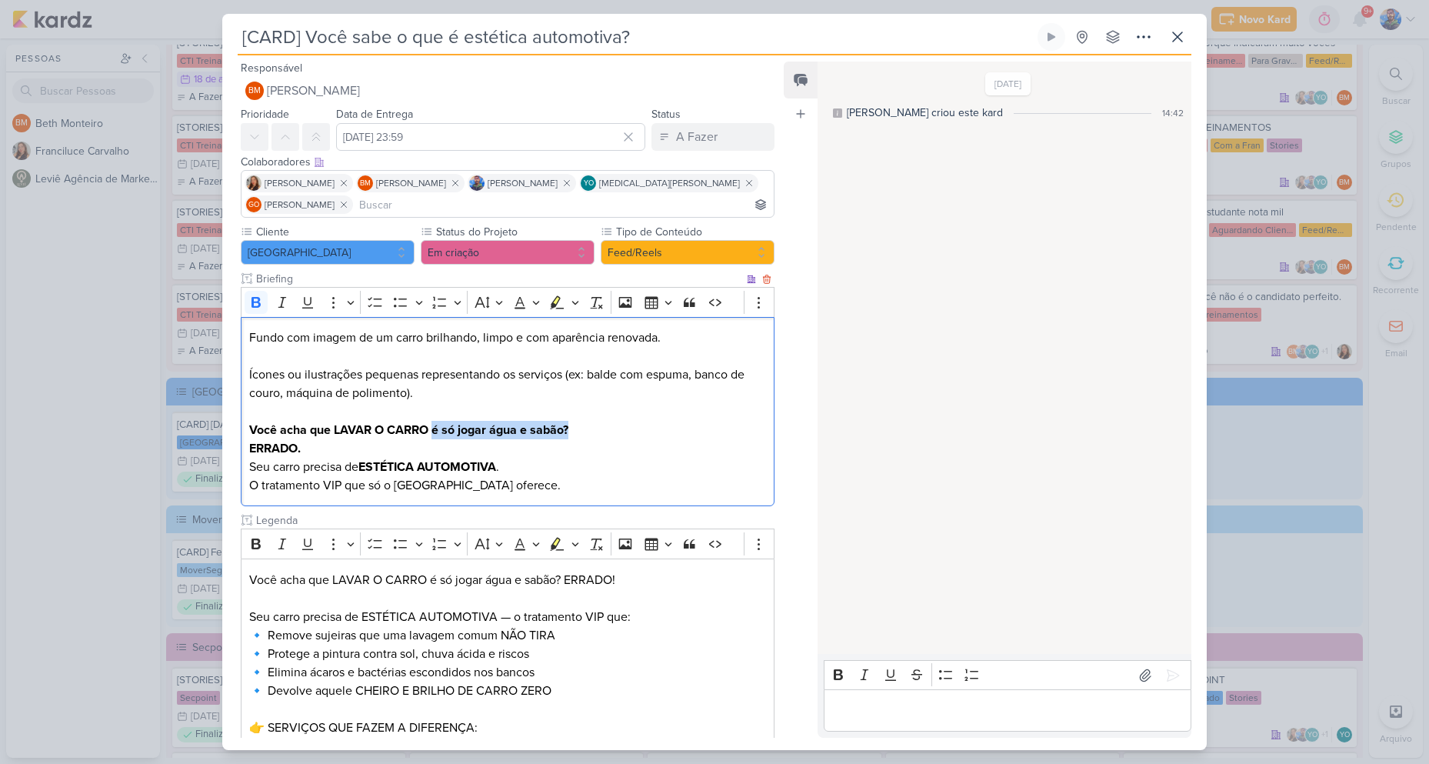
click at [568, 435] on strong "Você acha que LAVAR O CARRO é só jogar água e sabão?" at bounding box center [408, 429] width 319 height 15
copy strong "é só jogar água e sabão?"
drag, startPoint x: 589, startPoint y: 437, endPoint x: 579, endPoint y: 436, distance: 10.0
click at [587, 436] on p "Você acha que LAVAR O CARRO é só jogar água e sabão?" at bounding box center [507, 430] width 517 height 18
click at [250, 445] on strong "ERRADO." at bounding box center [275, 448] width 52 height 15
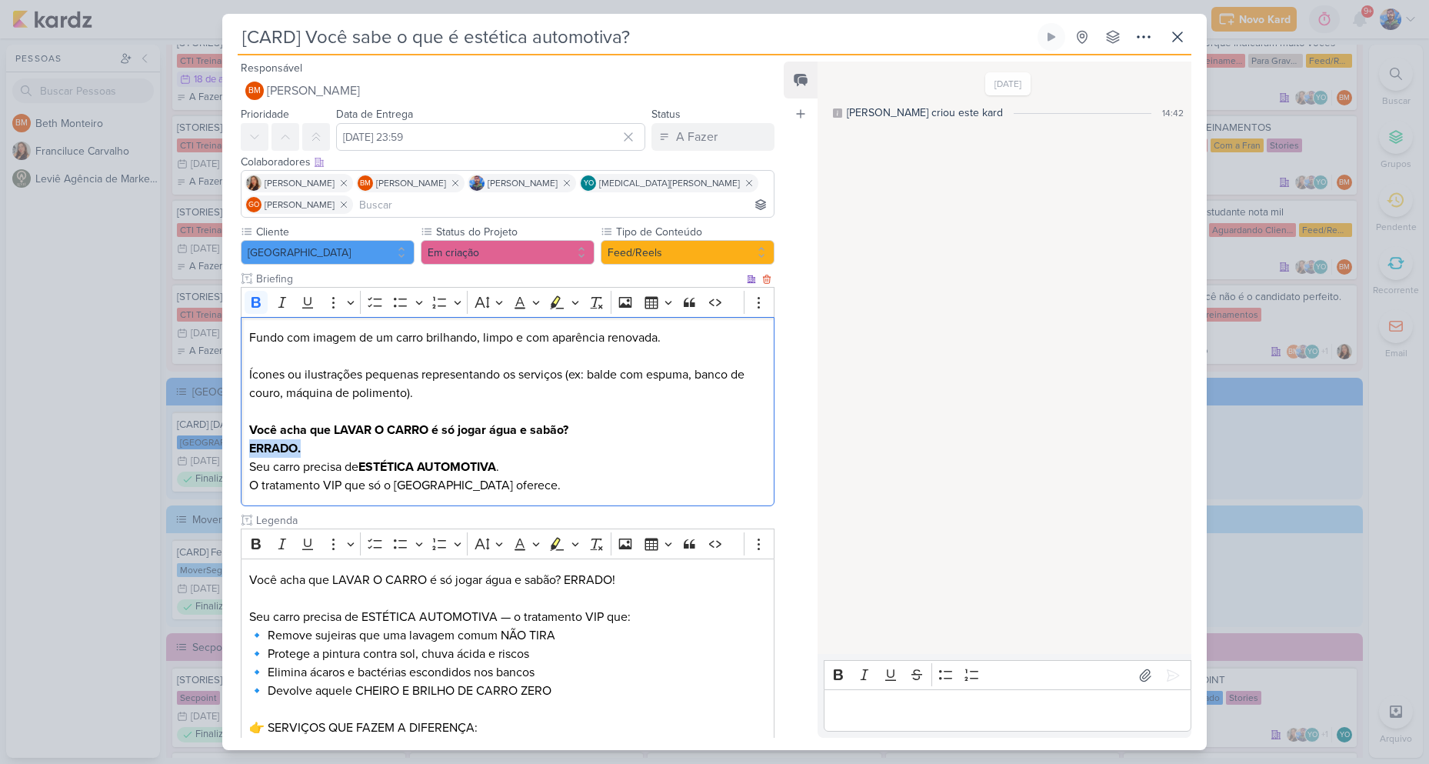
drag, startPoint x: 247, startPoint y: 445, endPoint x: 302, endPoint y: 447, distance: 55.4
click at [302, 447] on div "Fundo com imagem de um carro brilhando, limpo e com aparência renovada. Ícones …" at bounding box center [508, 412] width 534 height 190
drag, startPoint x: 443, startPoint y: 458, endPoint x: 394, endPoint y: 451, distance: 49.6
click at [443, 457] on div "Fundo com imagem de um carro brilhando, limpo e com aparência renovada. Ícones …" at bounding box center [508, 412] width 534 height 190
drag, startPoint x: 250, startPoint y: 468, endPoint x: 529, endPoint y: 465, distance: 279.2
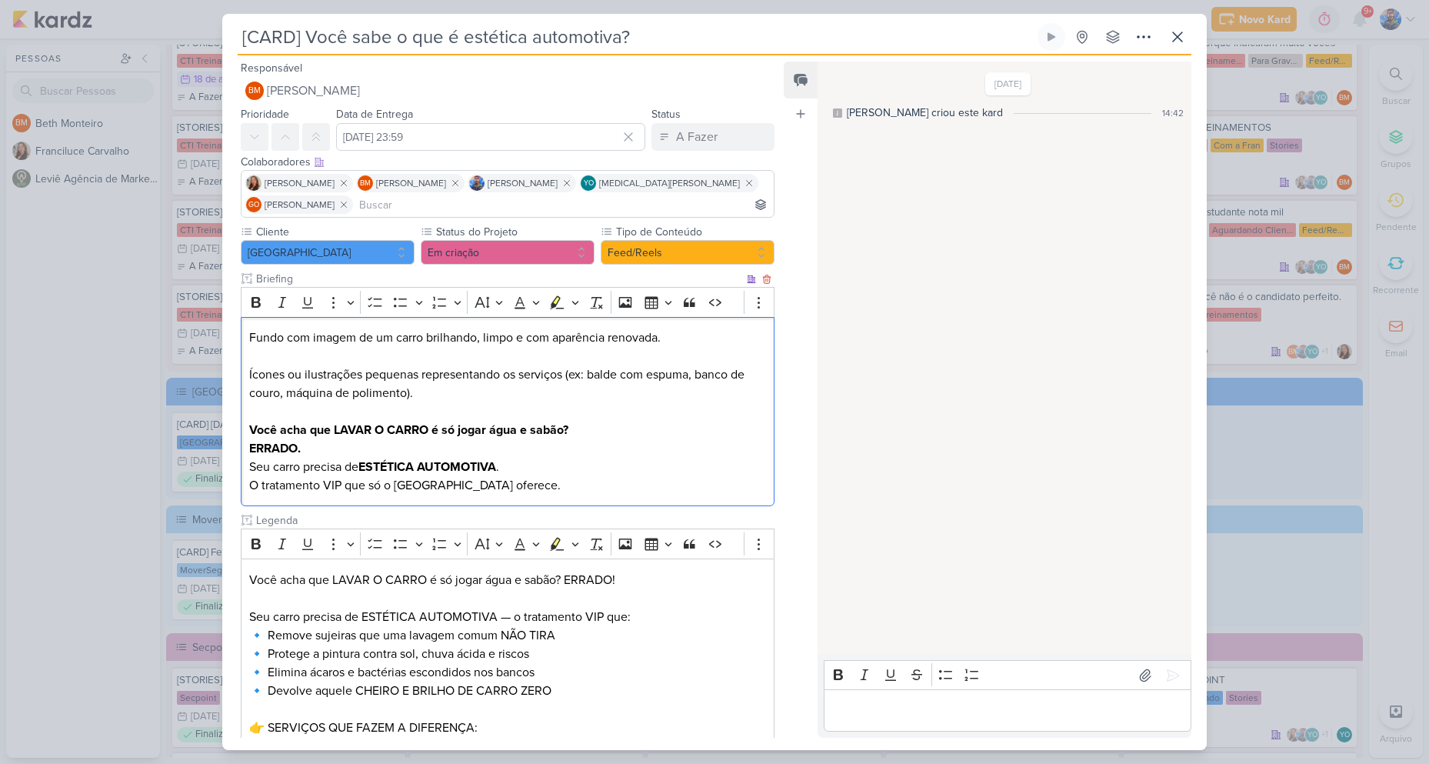
click at [529, 465] on p "Seu carro precisa de ESTÉTICA AUTOMOTIVA ." at bounding box center [507, 467] width 517 height 18
click at [455, 493] on p "O tratamento VIP que só o [GEOGRAPHIC_DATA] oferece." at bounding box center [507, 485] width 517 height 18
drag, startPoint x: 251, startPoint y: 483, endPoint x: 511, endPoint y: 490, distance: 260.1
click at [511, 490] on p "O tratamento VIP que só o [GEOGRAPHIC_DATA] oferece." at bounding box center [507, 485] width 517 height 18
click at [658, 467] on p "Seu carro precisa de ESTÉTICA AUTOMOTIVA ." at bounding box center [507, 467] width 517 height 18
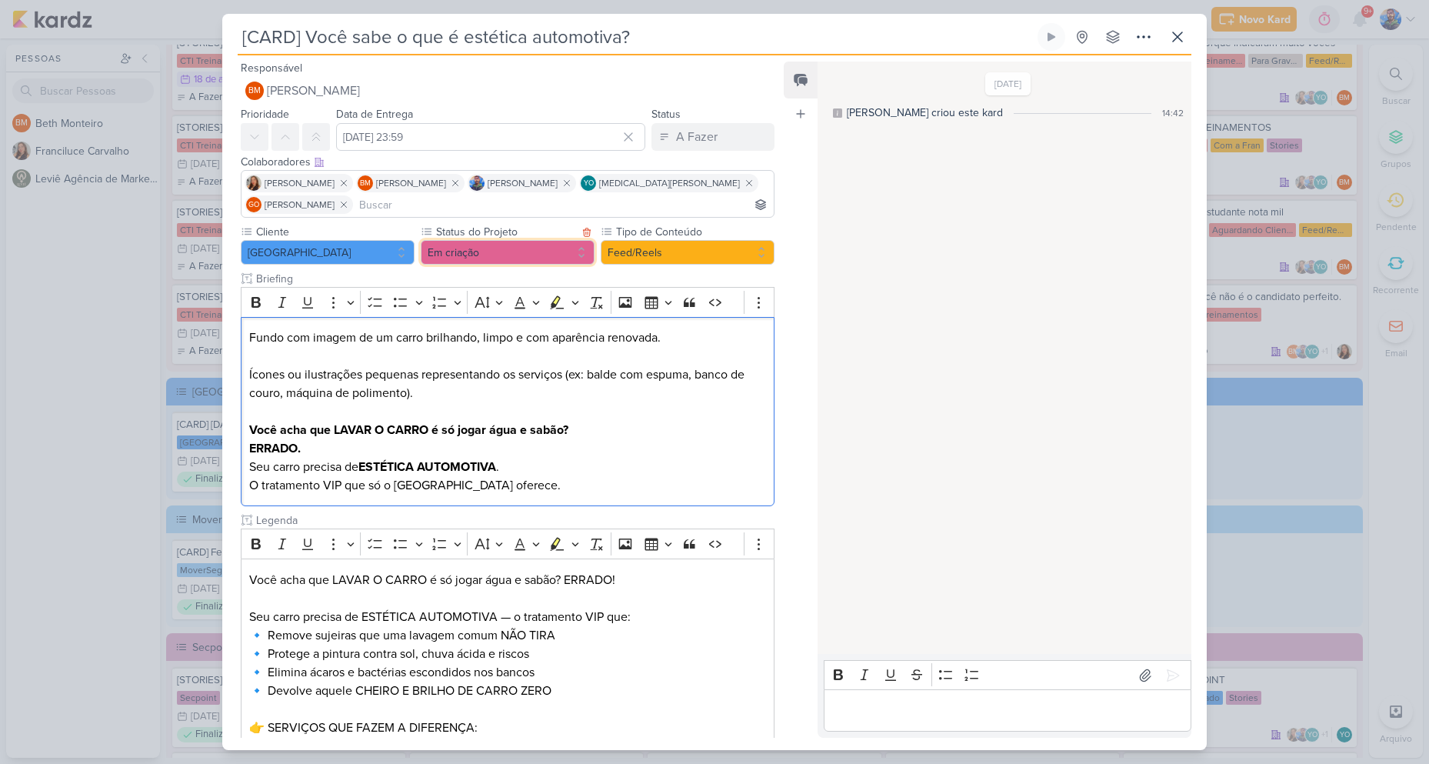
click at [532, 252] on button "Em criação" at bounding box center [508, 252] width 174 height 25
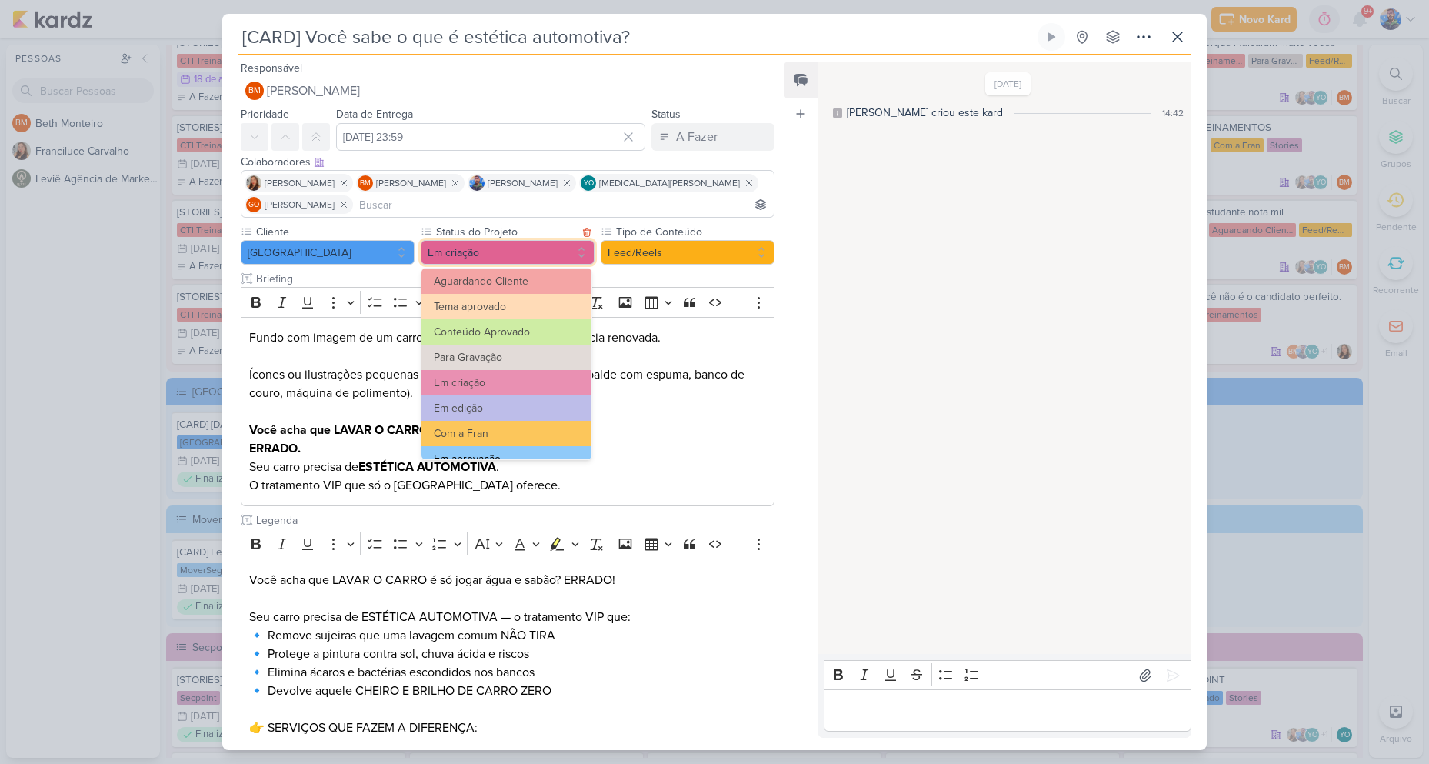
scroll to position [77, 0]
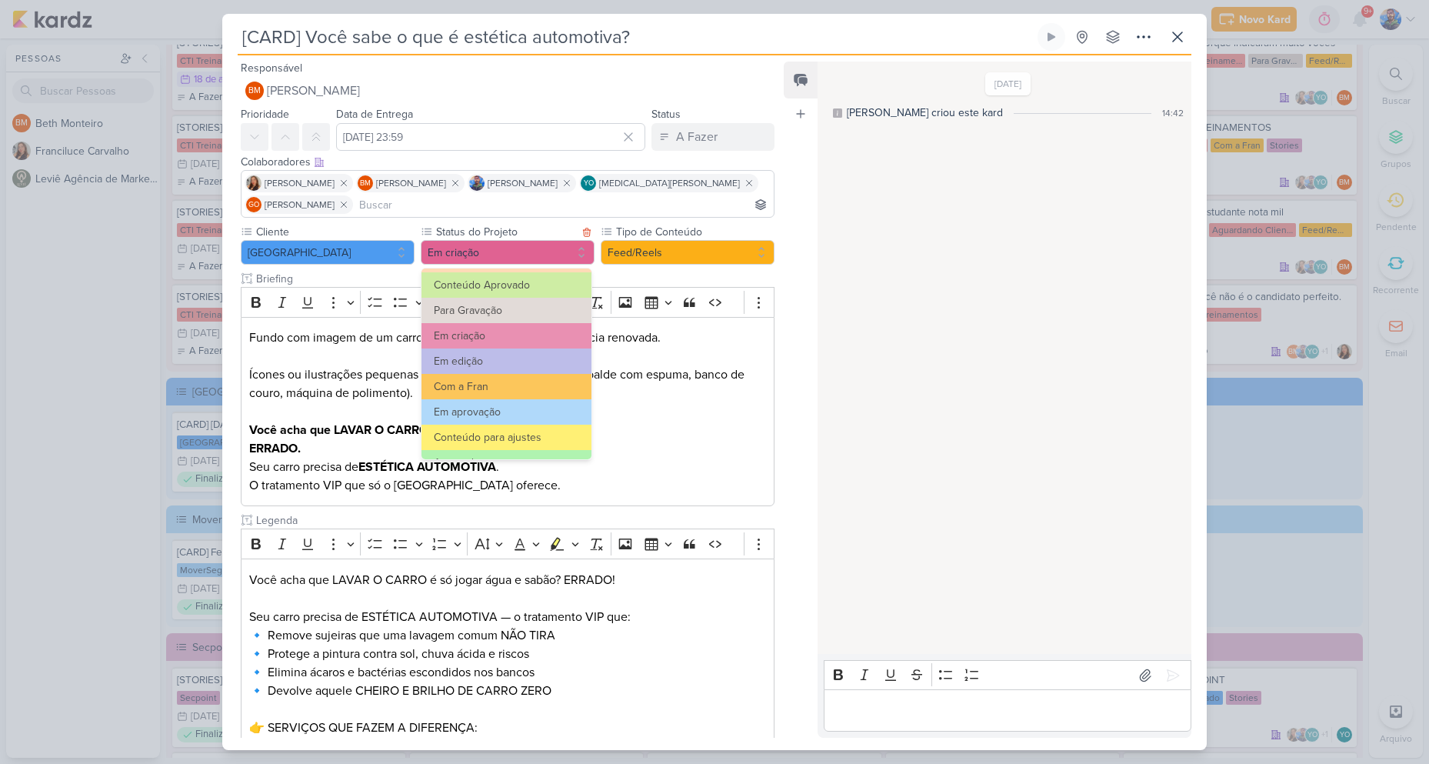
click at [492, 395] on button "Com a Fran" at bounding box center [506, 386] width 170 height 25
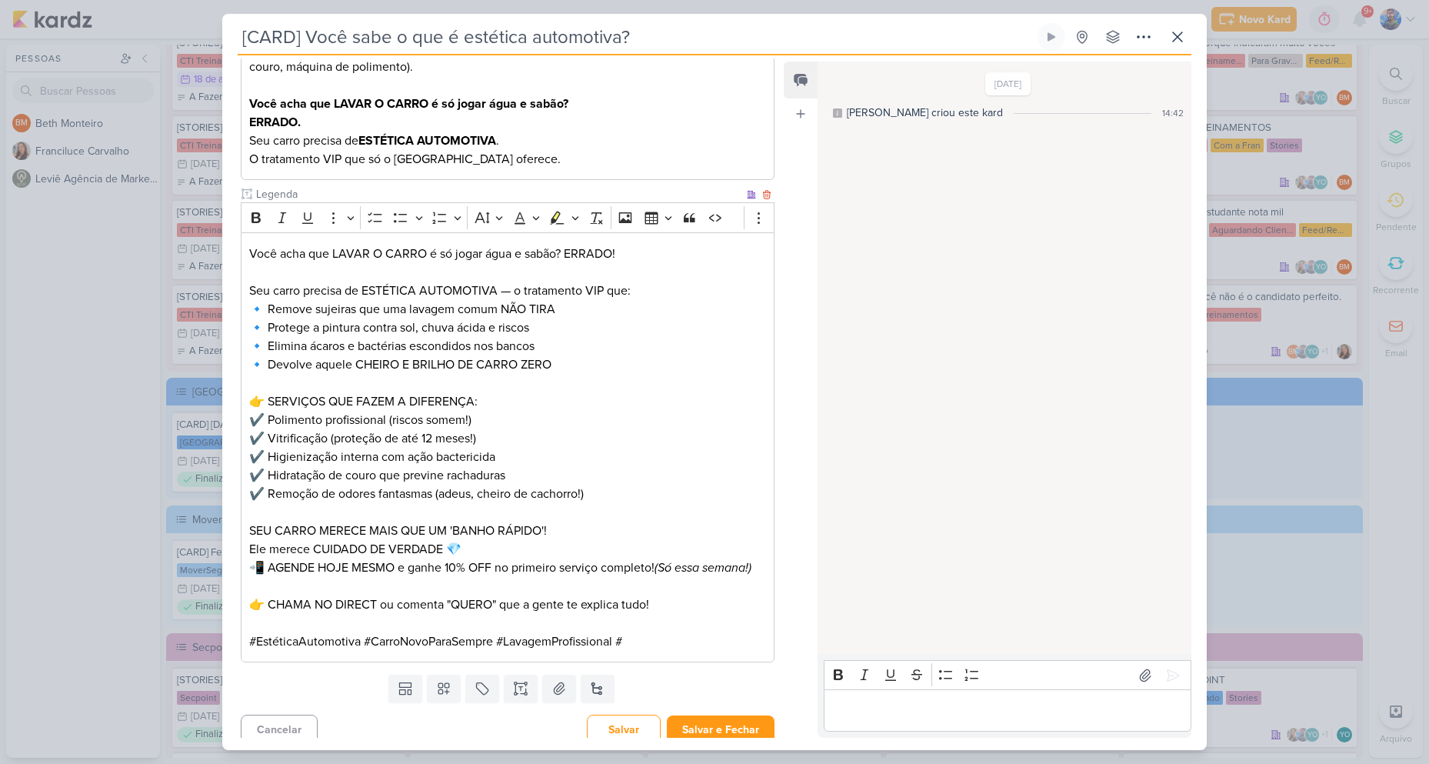
scroll to position [336, 0]
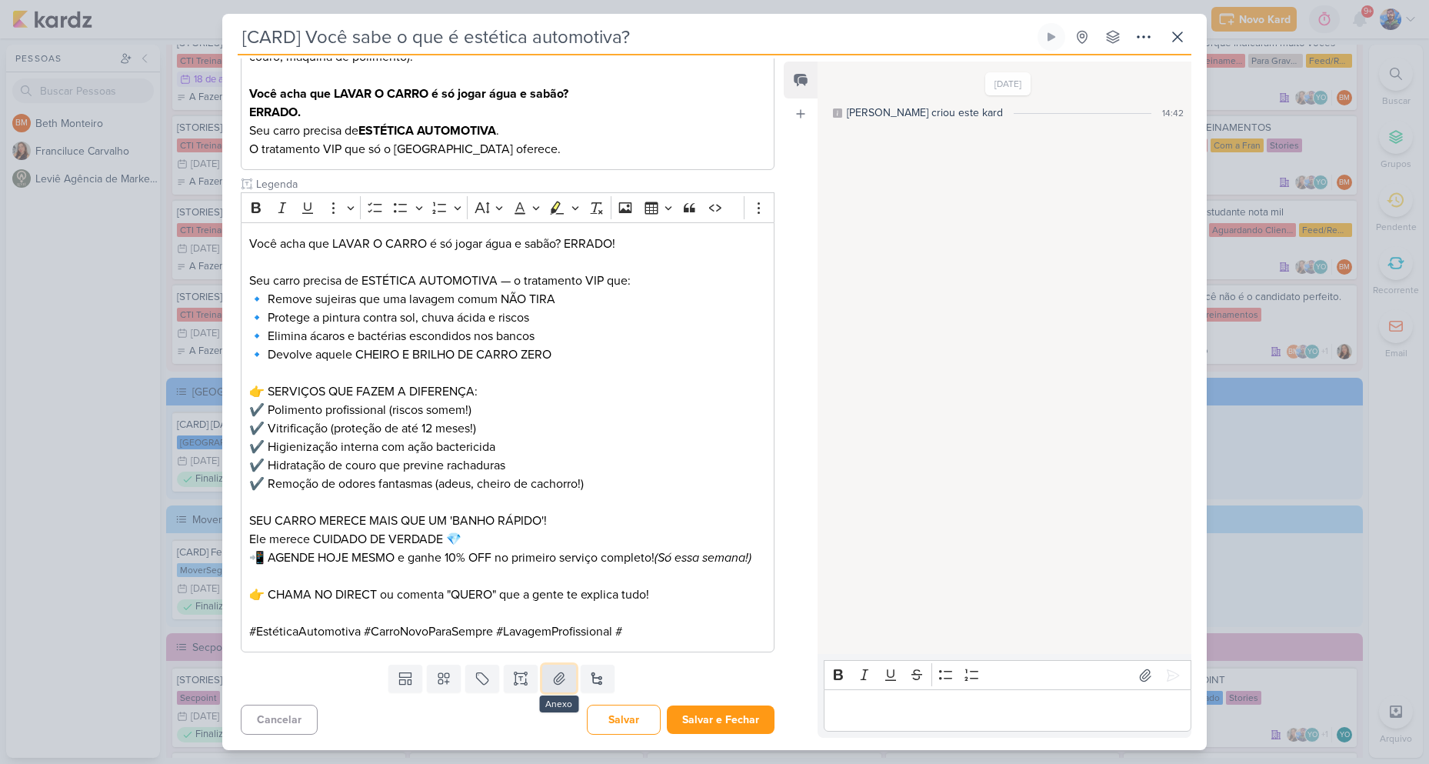
click at [552, 689] on button at bounding box center [559, 679] width 34 height 28
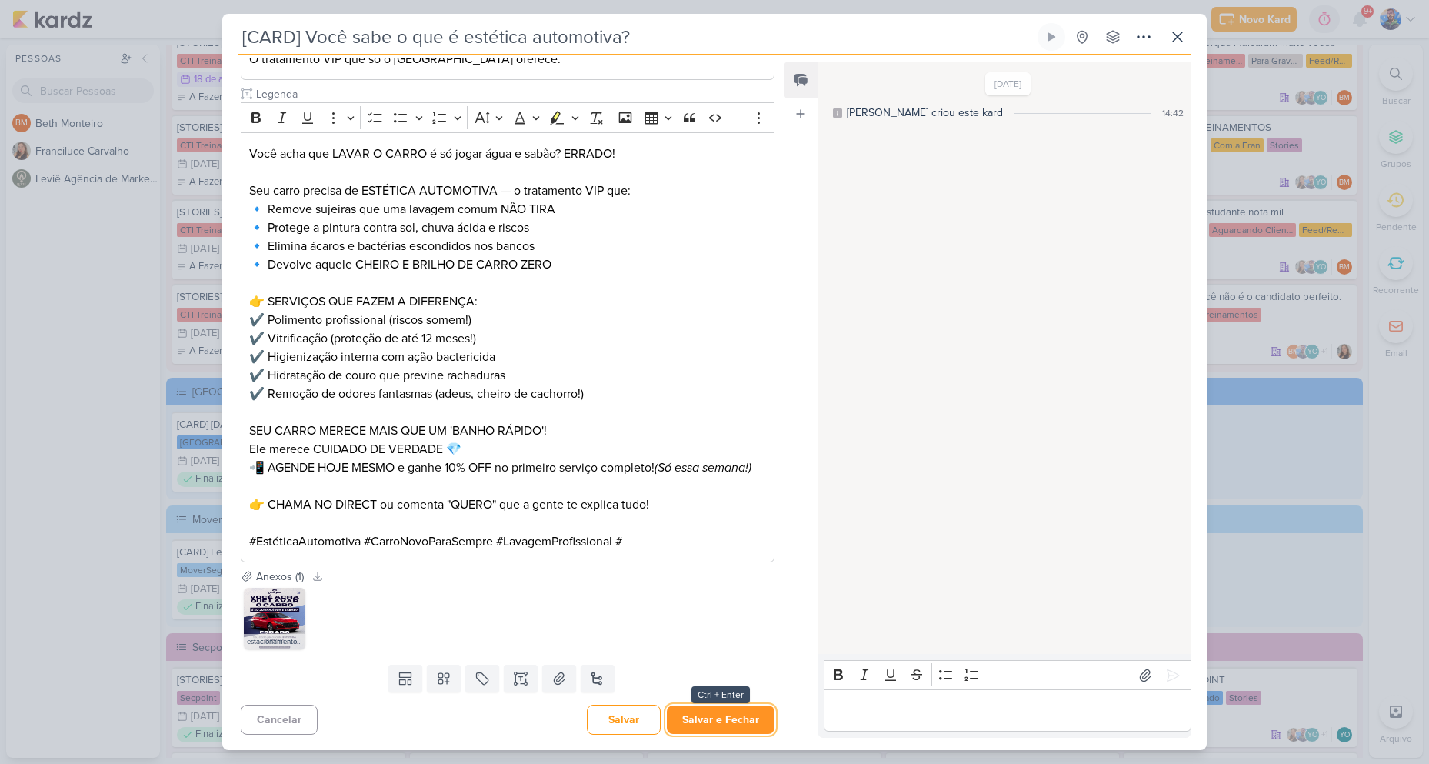
click at [680, 716] on button "Salvar e Fechar" at bounding box center [721, 719] width 108 height 28
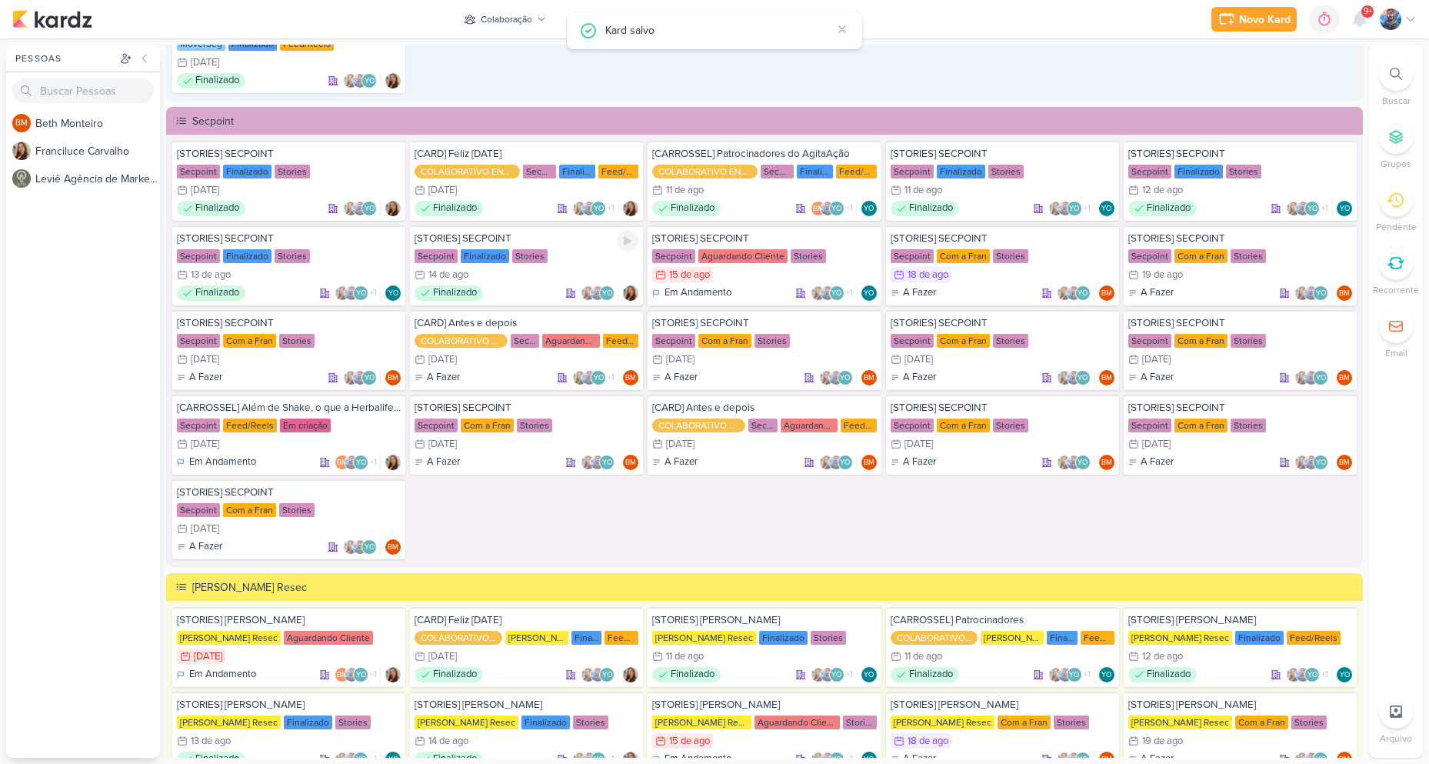
scroll to position [2367, 0]
